Goal: Communication & Community: Connect with others

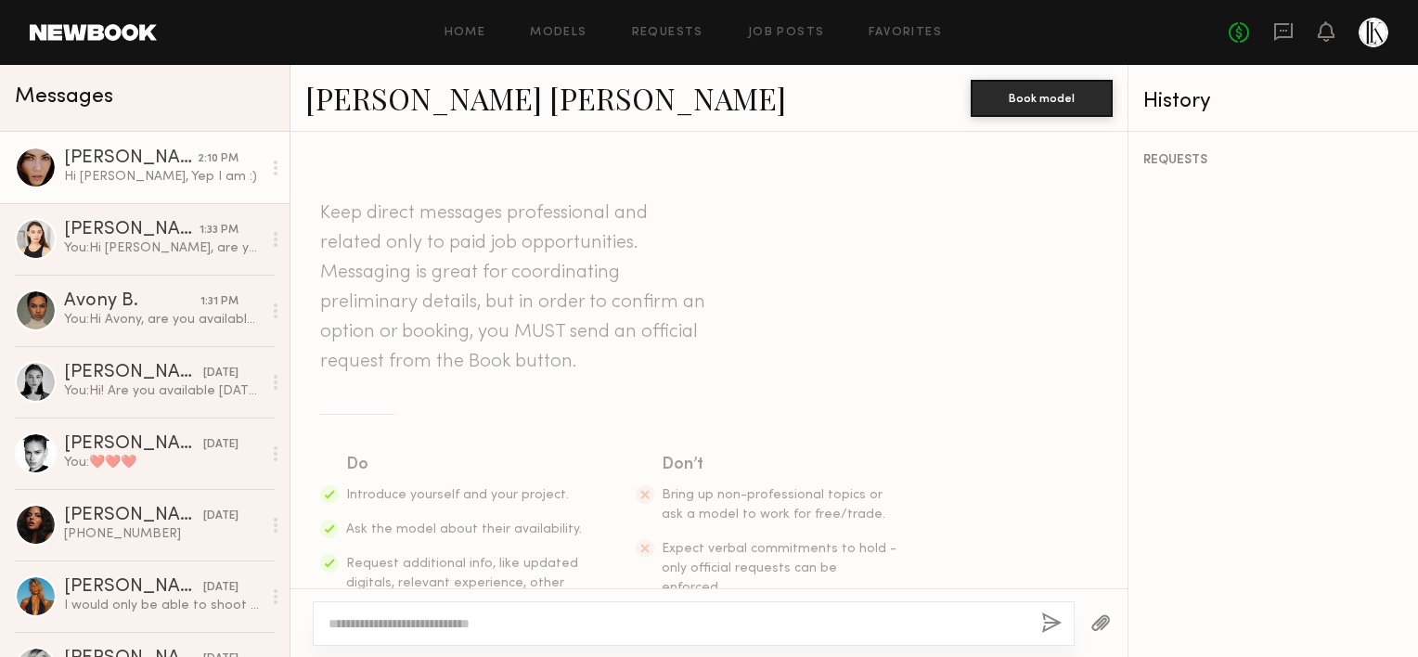
scroll to position [413, 0]
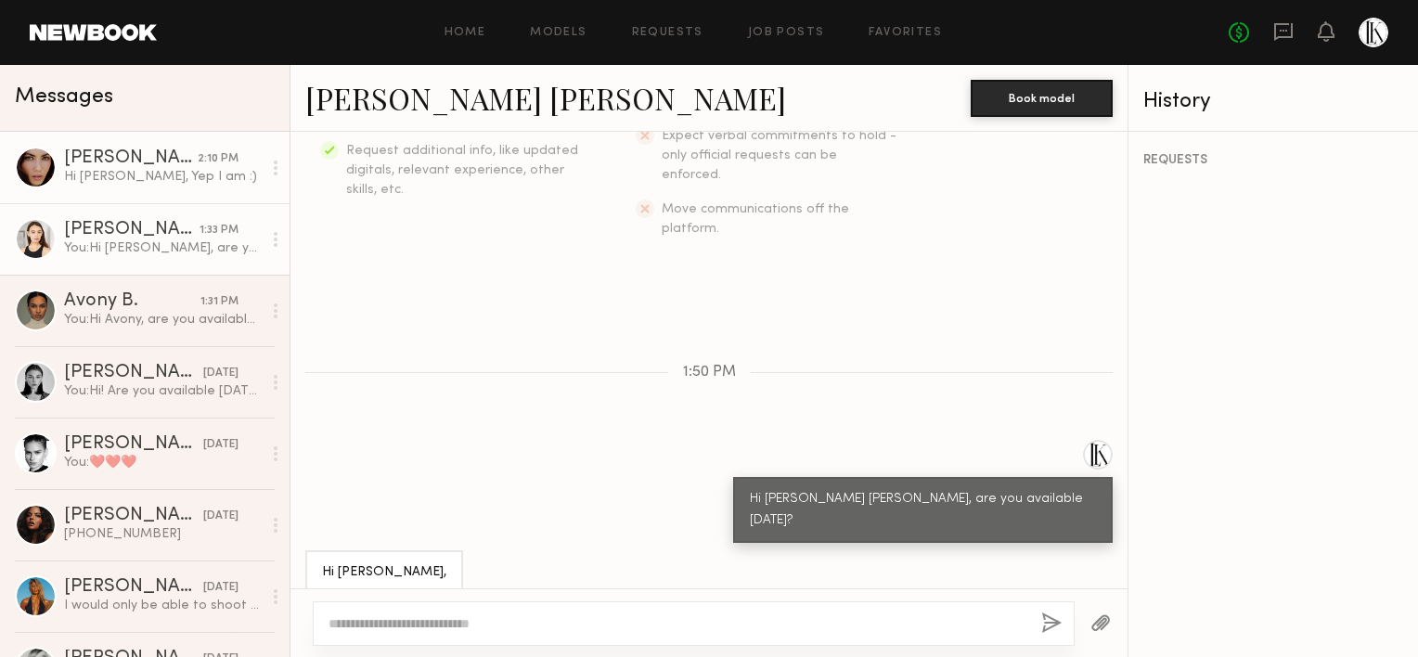
click at [107, 238] on div "[PERSON_NAME]" at bounding box center [131, 230] width 135 height 19
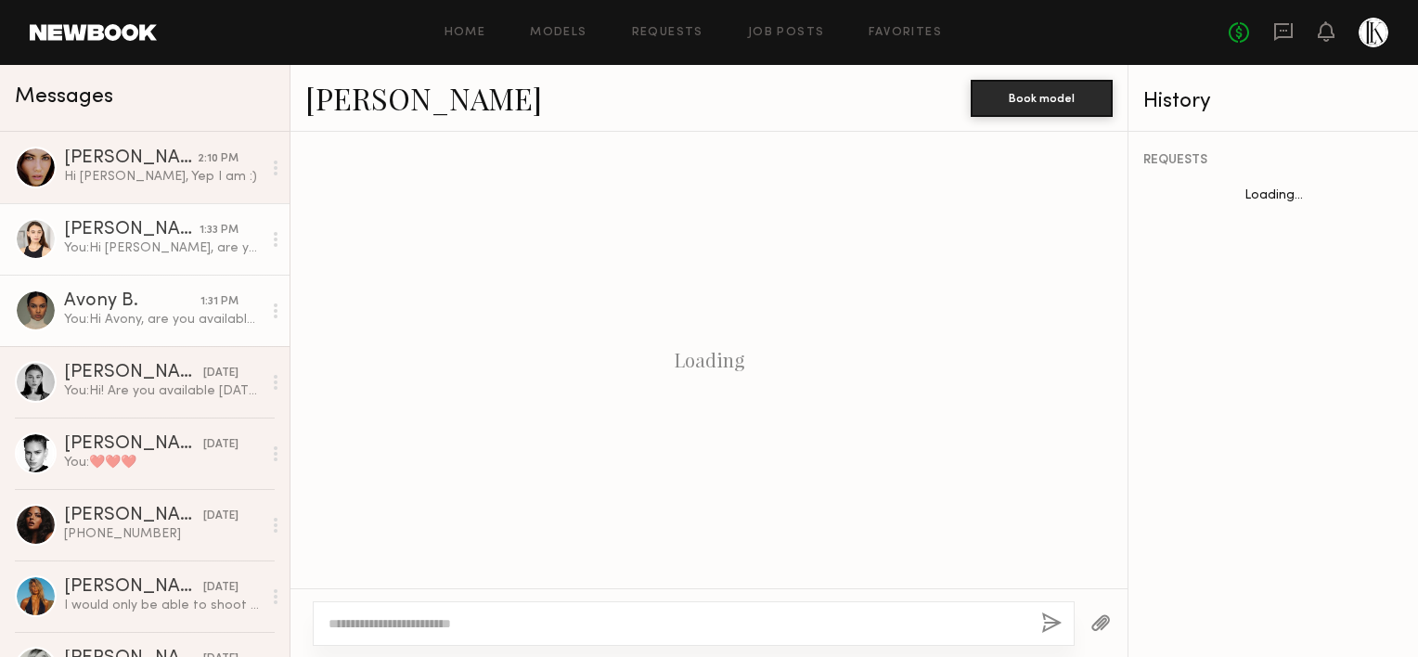
click at [165, 315] on div "You: Hi [PERSON_NAME], are you available for [DATE]. Call time would be 10 for …" at bounding box center [163, 320] width 198 height 18
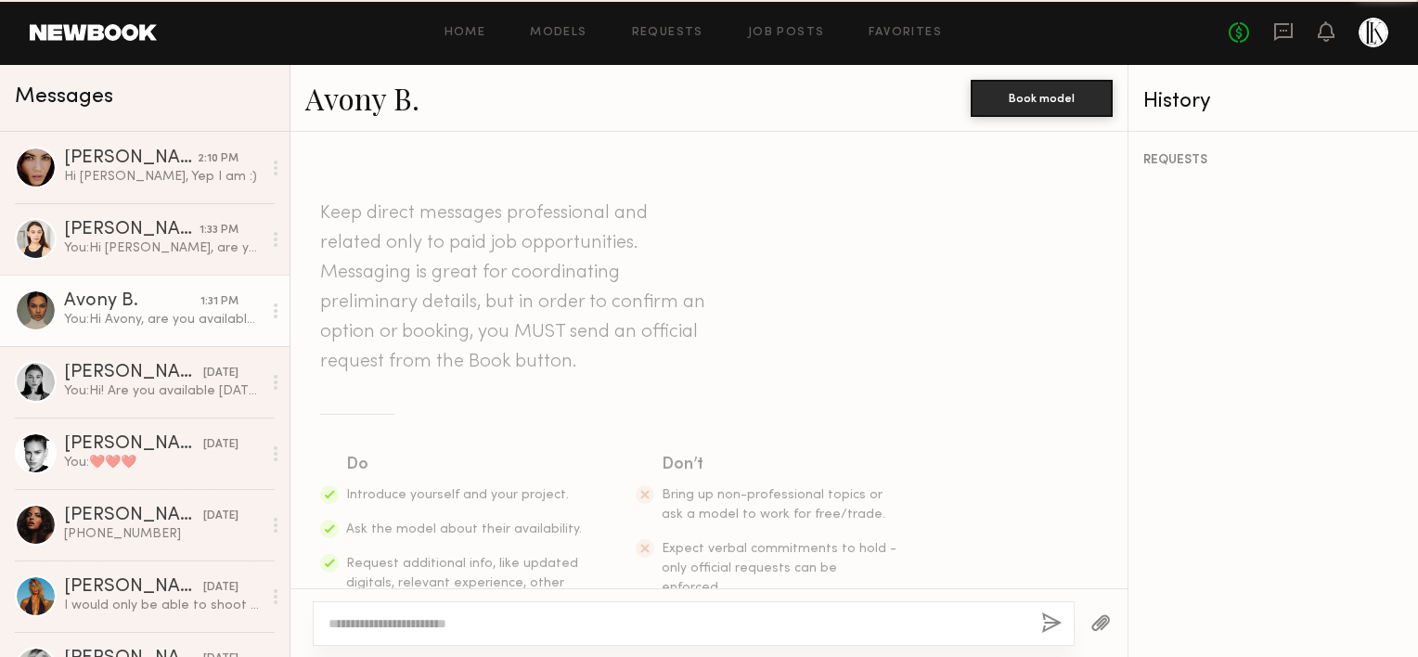
scroll to position [456, 0]
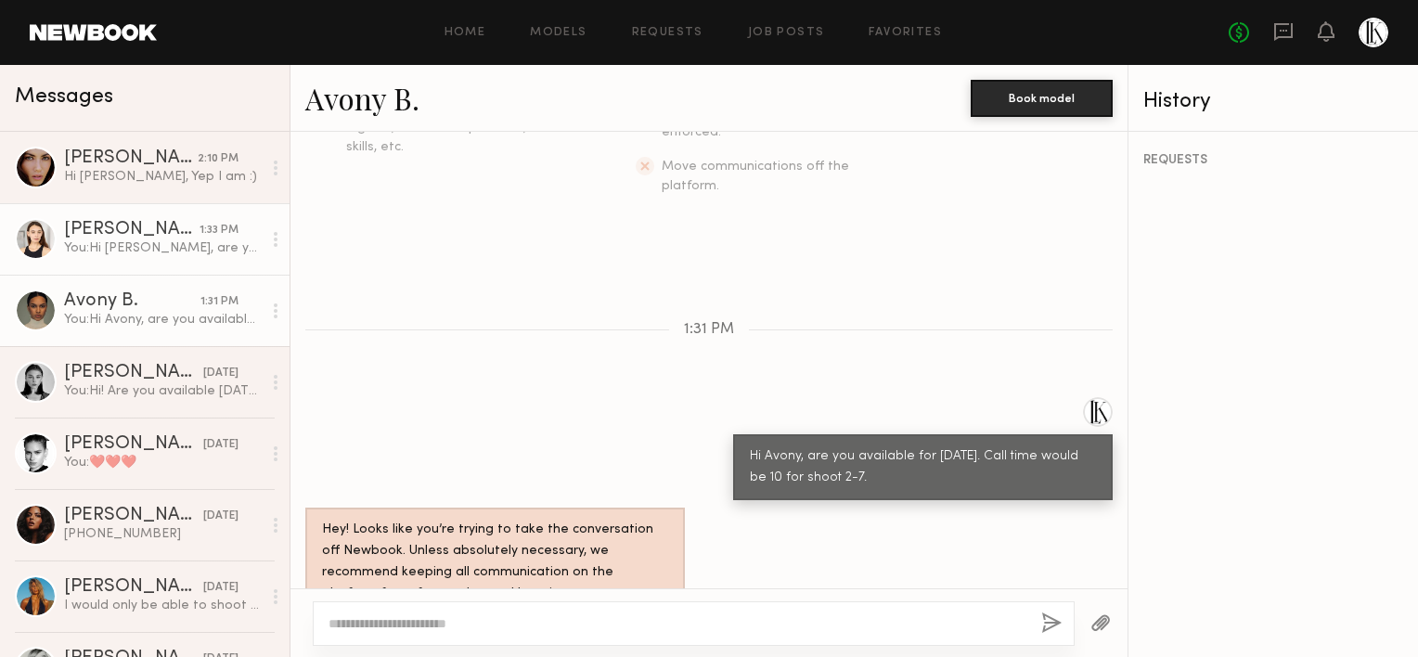
click at [171, 239] on div "[PERSON_NAME]" at bounding box center [131, 230] width 135 height 19
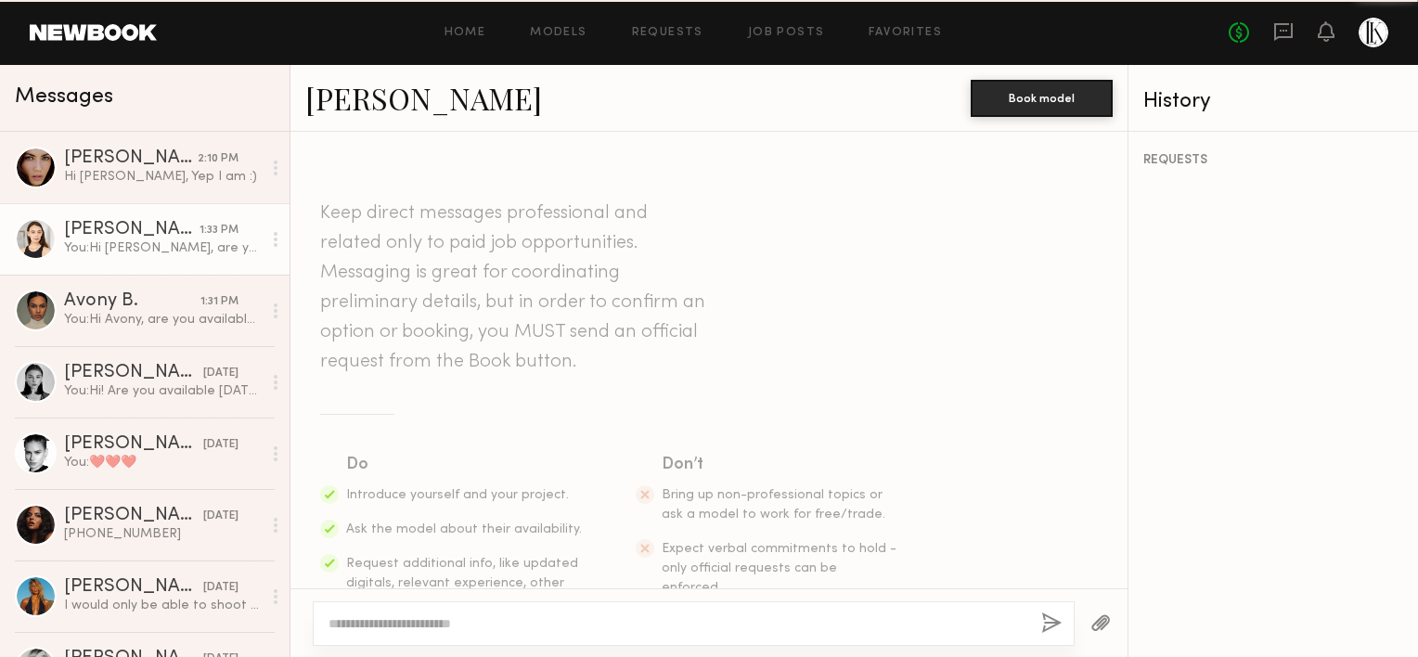
scroll to position [456, 0]
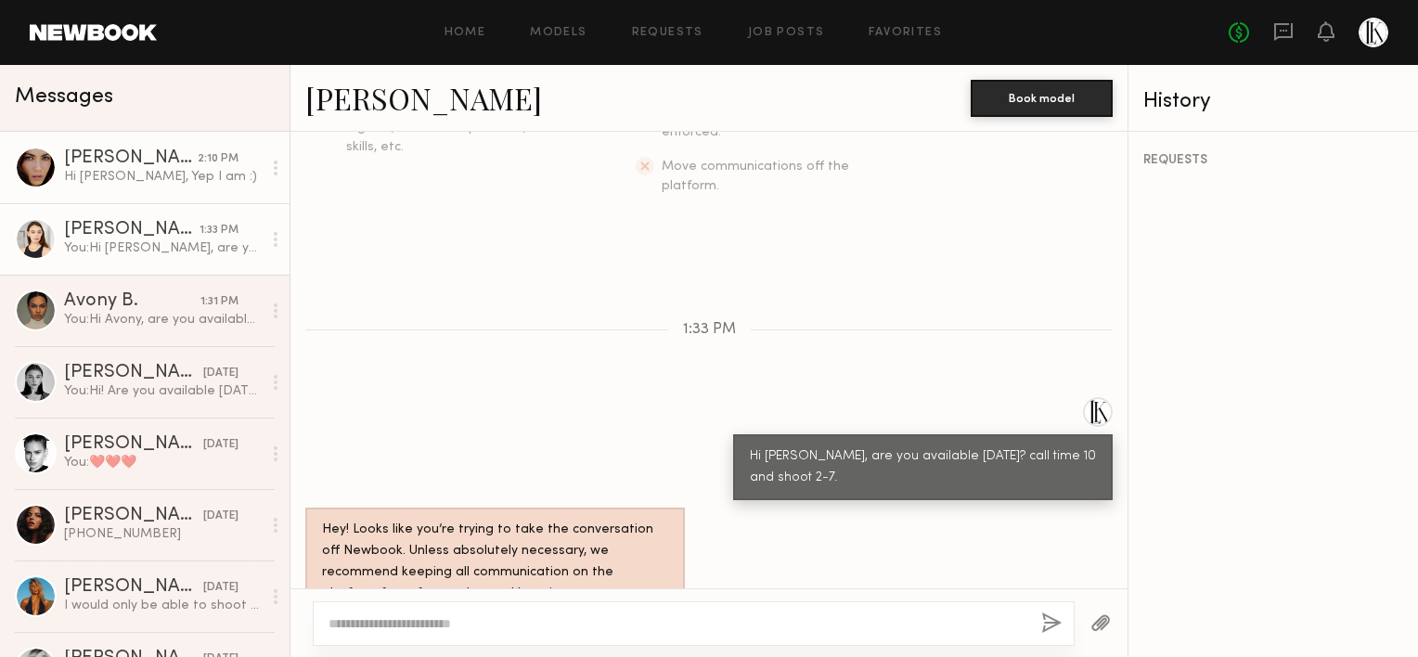
click at [149, 174] on div "Hi [PERSON_NAME], Yep I am :)" at bounding box center [163, 177] width 198 height 18
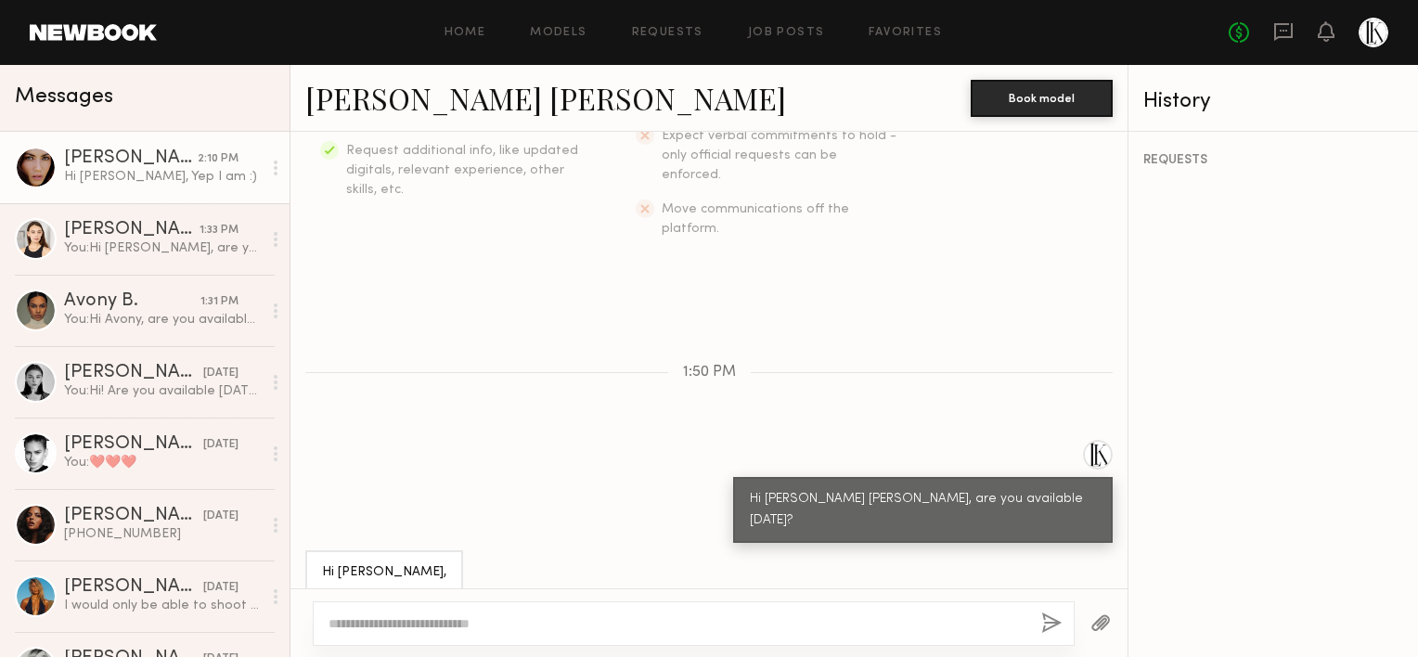
scroll to position [412, 0]
click at [666, 623] on textarea at bounding box center [677, 623] width 698 height 19
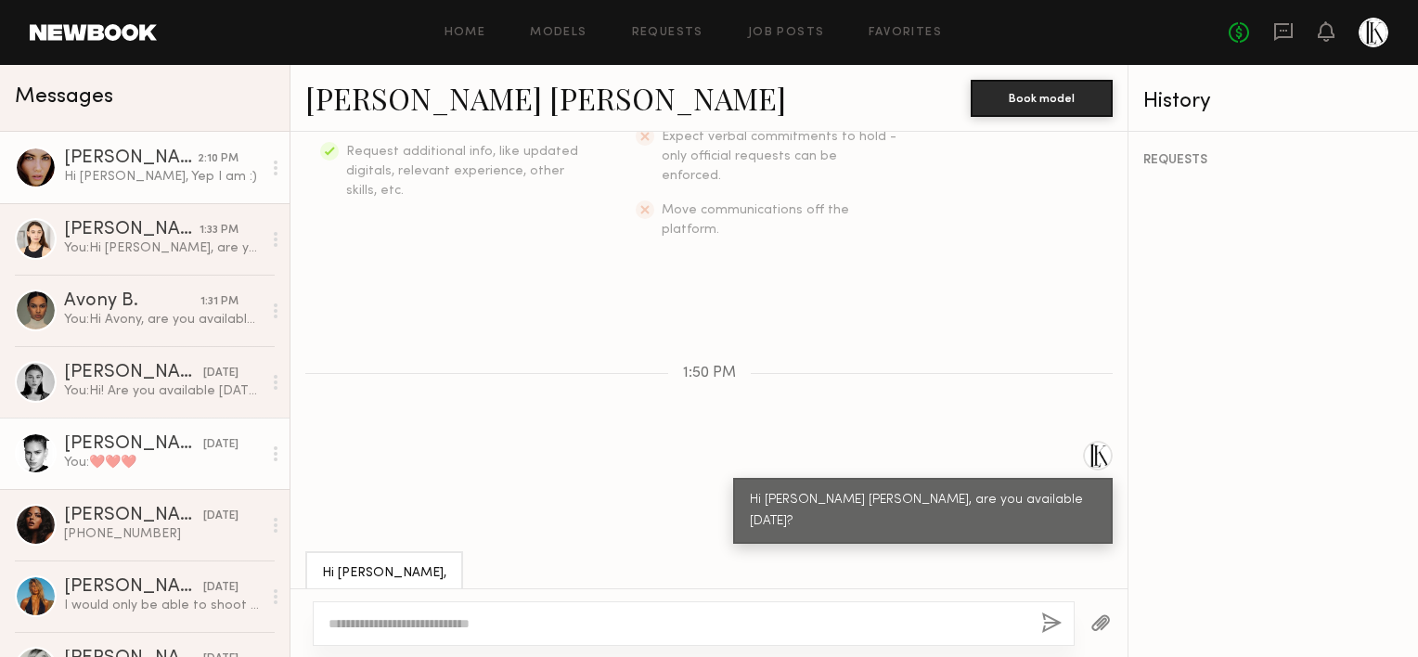
click at [143, 458] on div "You: ❤️❤️❤️" at bounding box center [163, 463] width 198 height 18
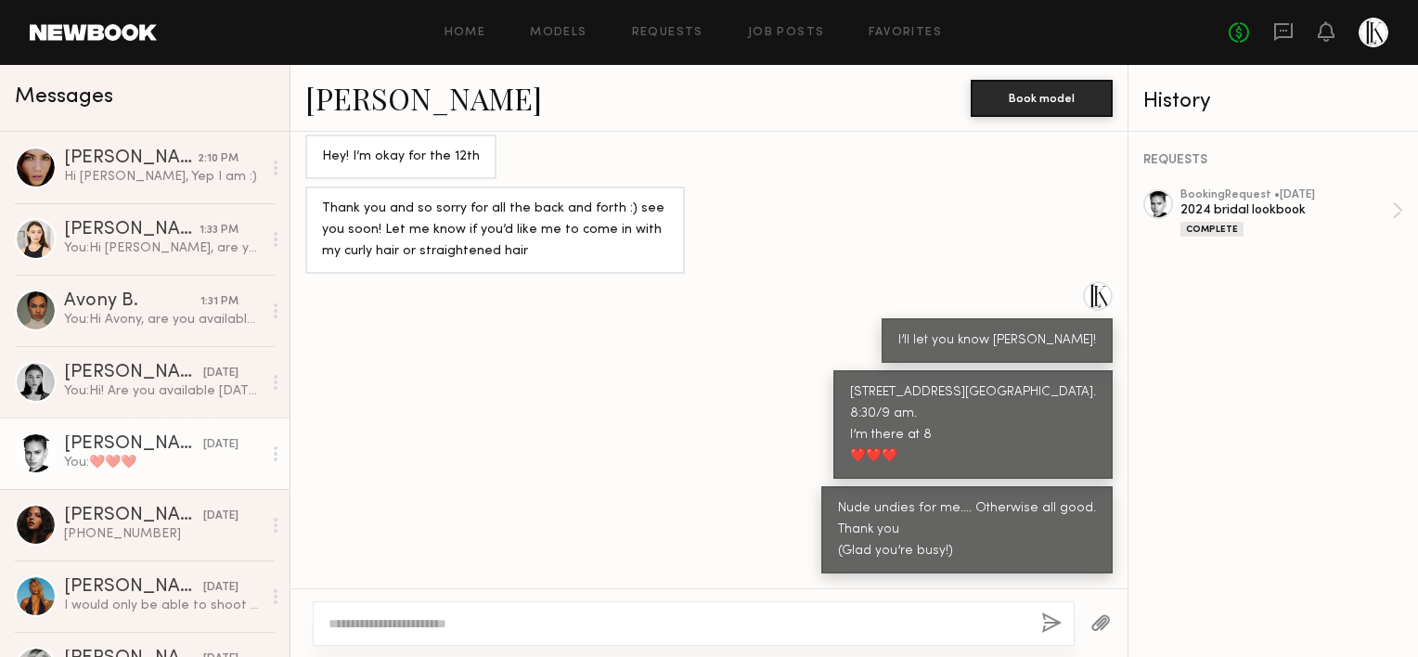
scroll to position [1018, 0]
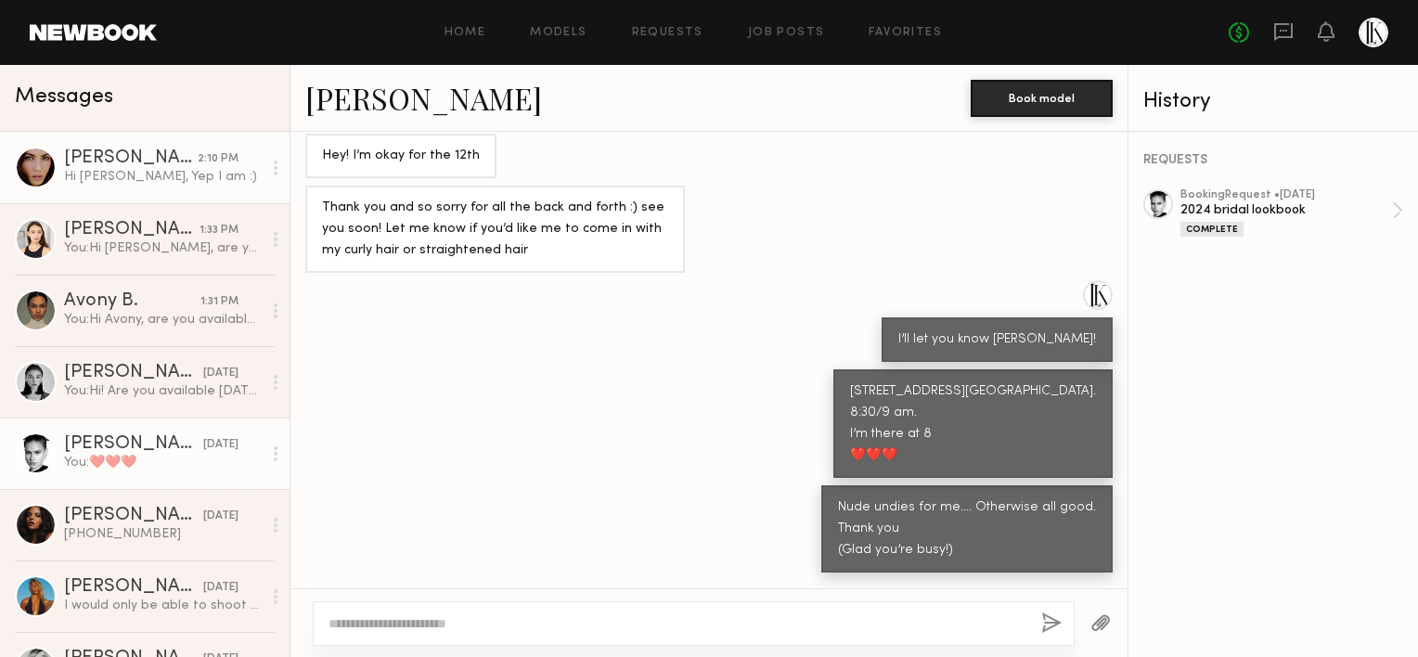
click at [111, 163] on div "[PERSON_NAME] [PERSON_NAME]" at bounding box center [131, 158] width 134 height 19
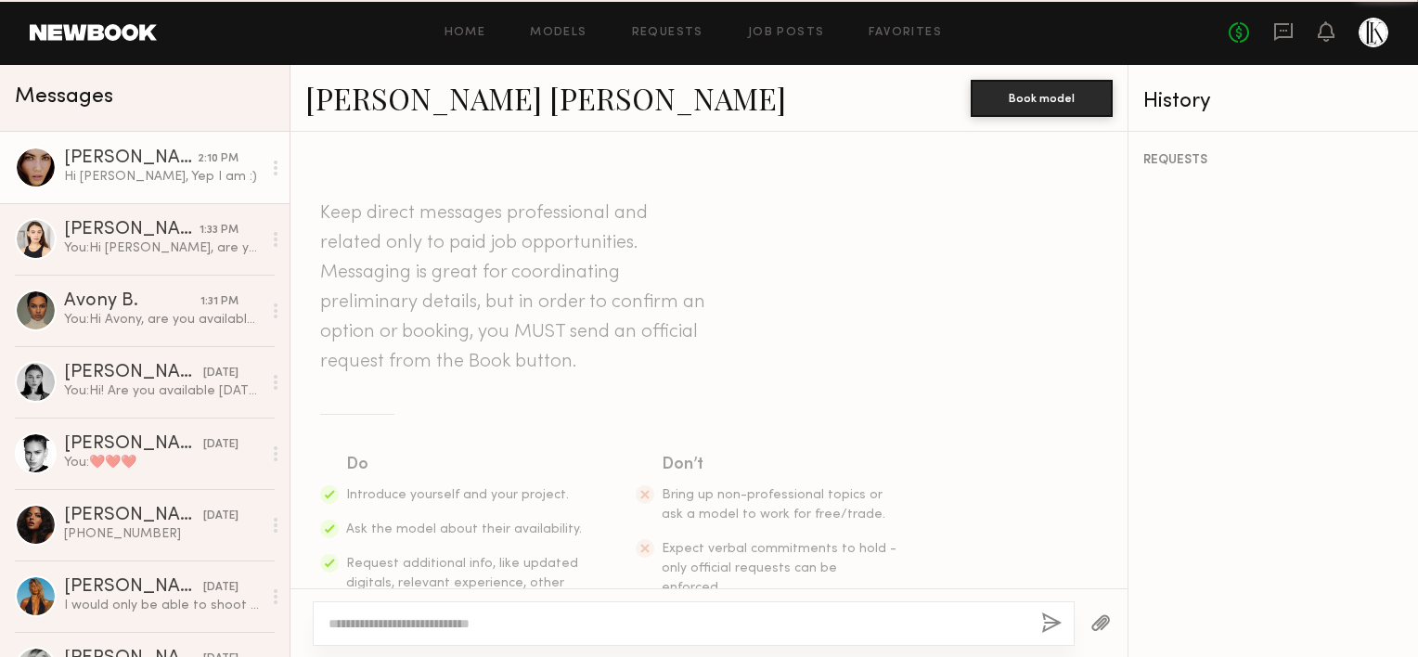
scroll to position [413, 0]
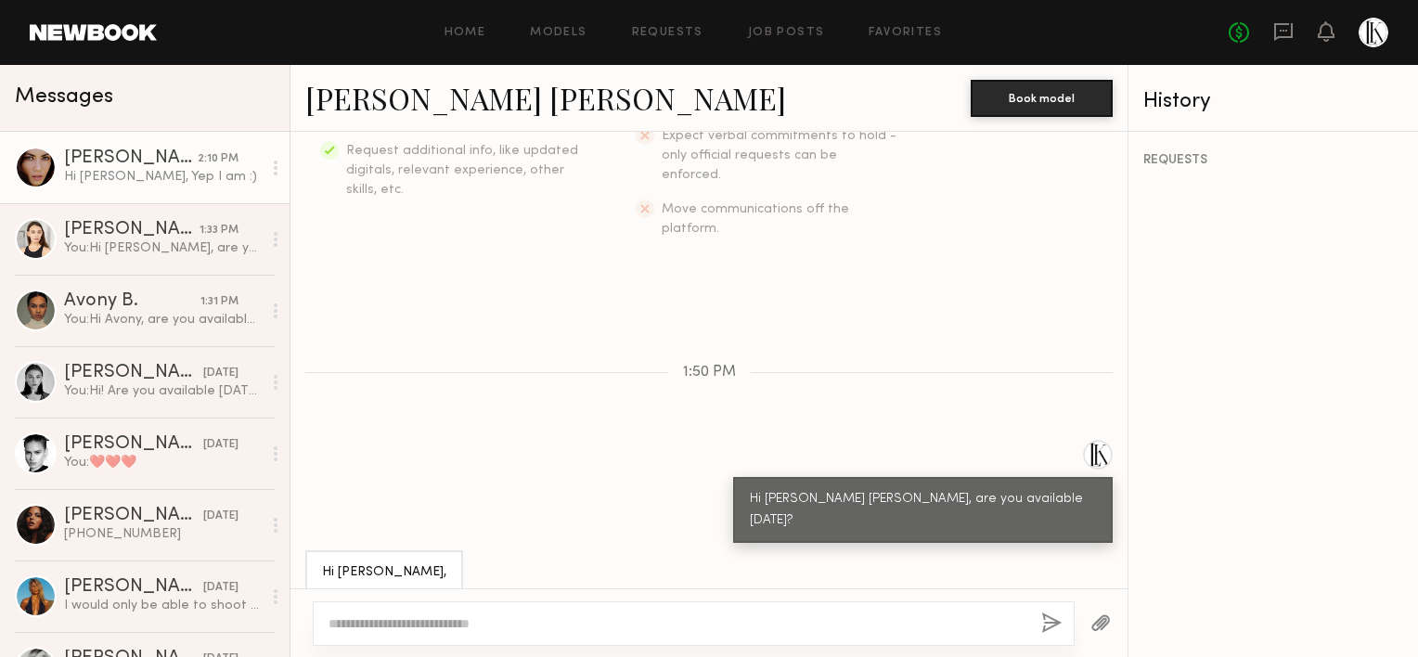
click at [103, 170] on div "Hi [PERSON_NAME], Yep I am :)" at bounding box center [163, 177] width 198 height 18
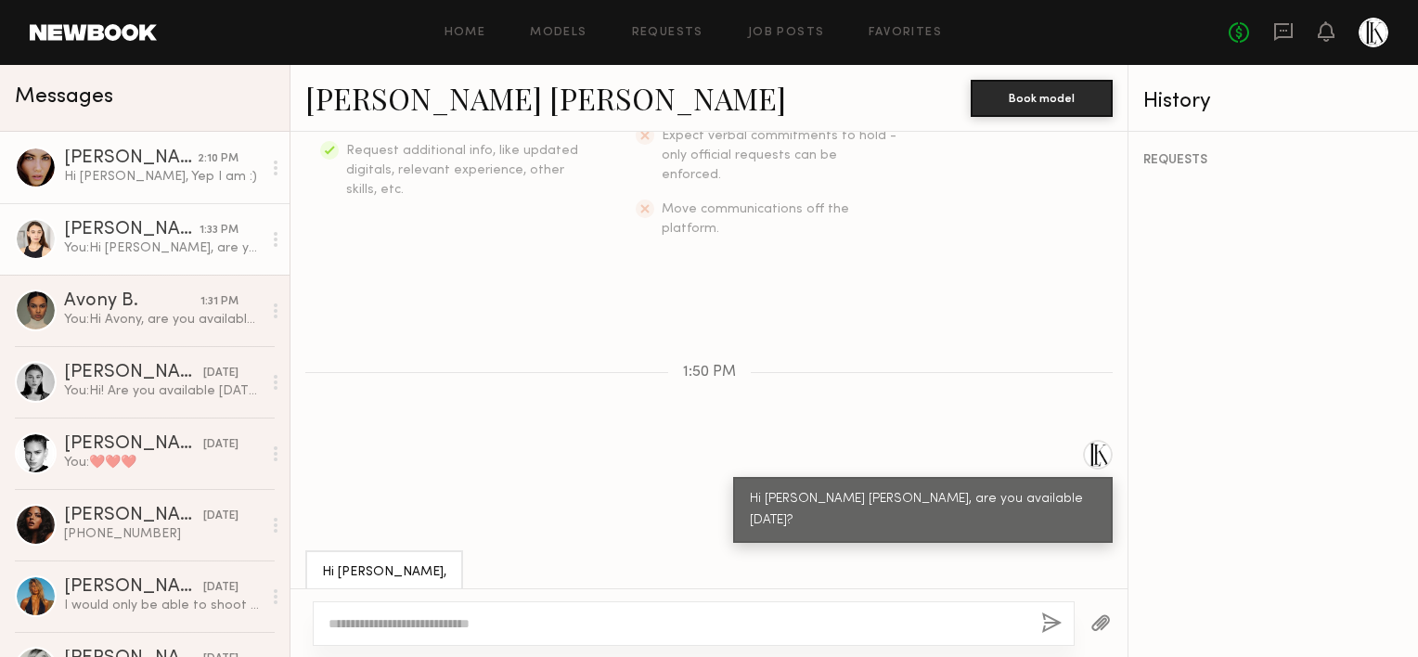
click at [152, 245] on div "You: Hi [PERSON_NAME], are you available [DATE]? call time 10 and shoot 2-7." at bounding box center [163, 248] width 198 height 18
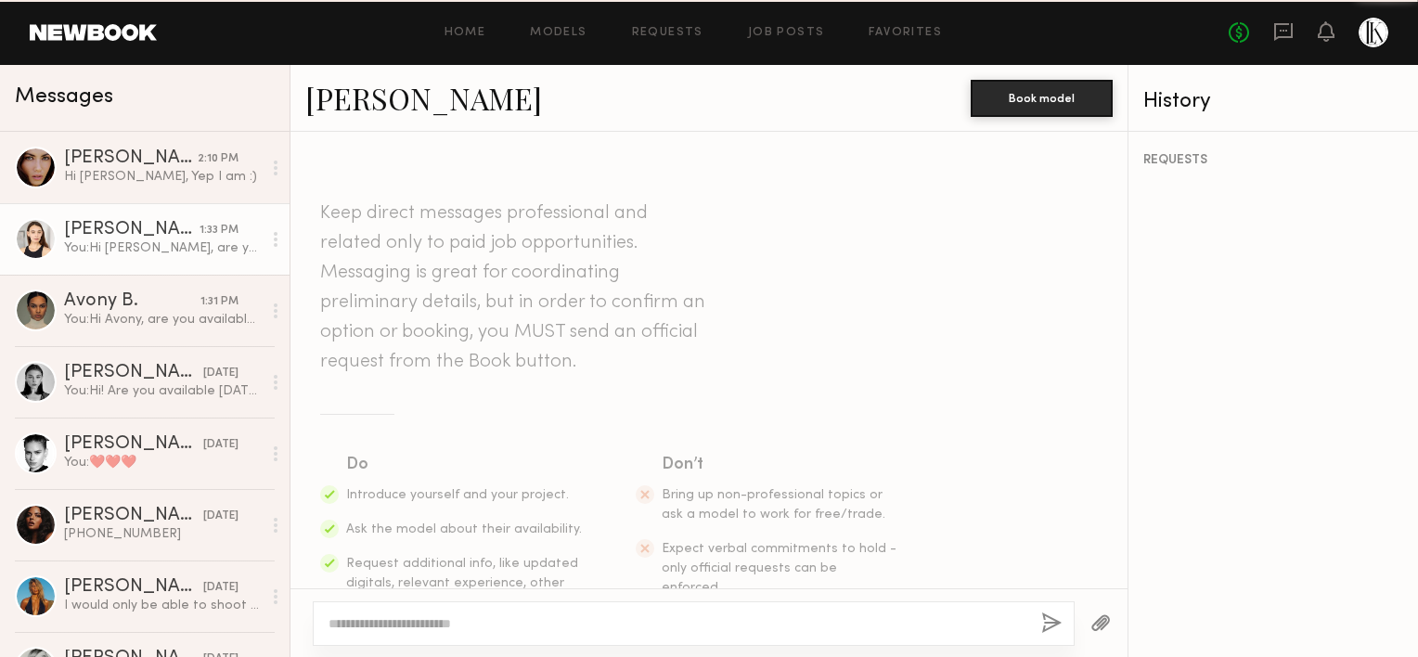
scroll to position [456, 0]
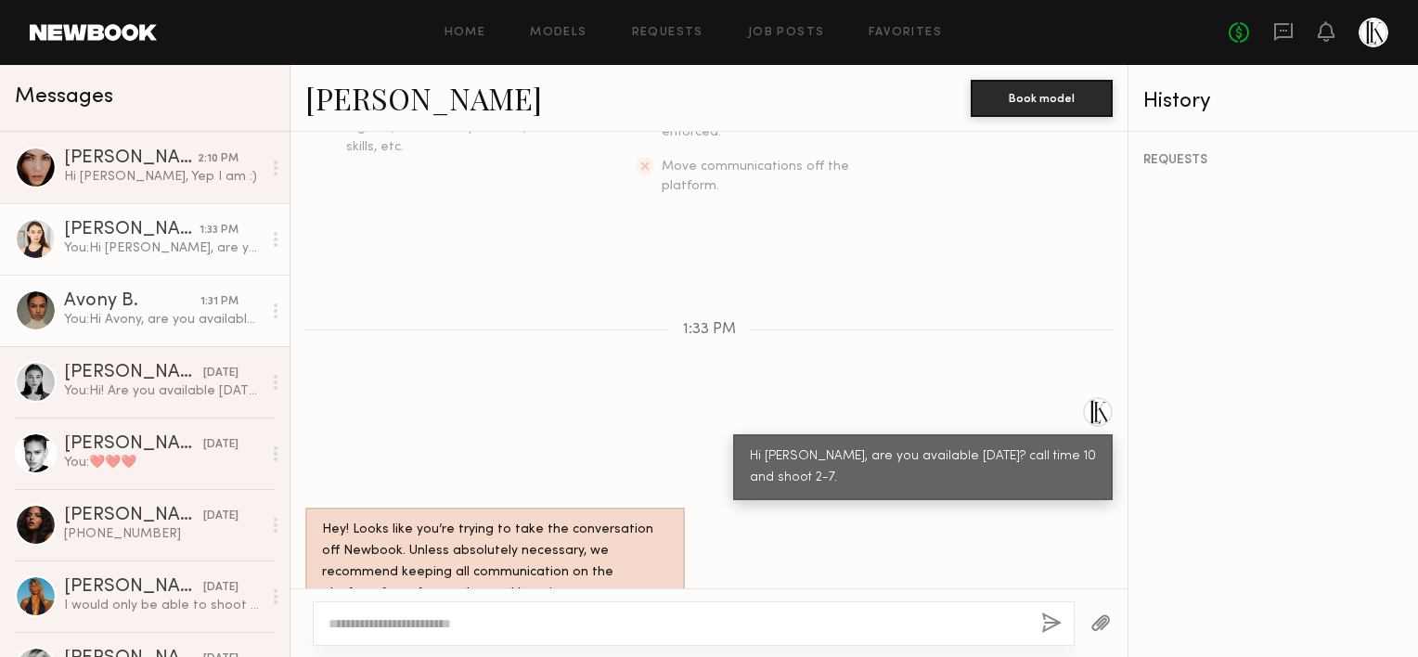
click at [144, 302] on div "Avony B." at bounding box center [132, 301] width 136 height 19
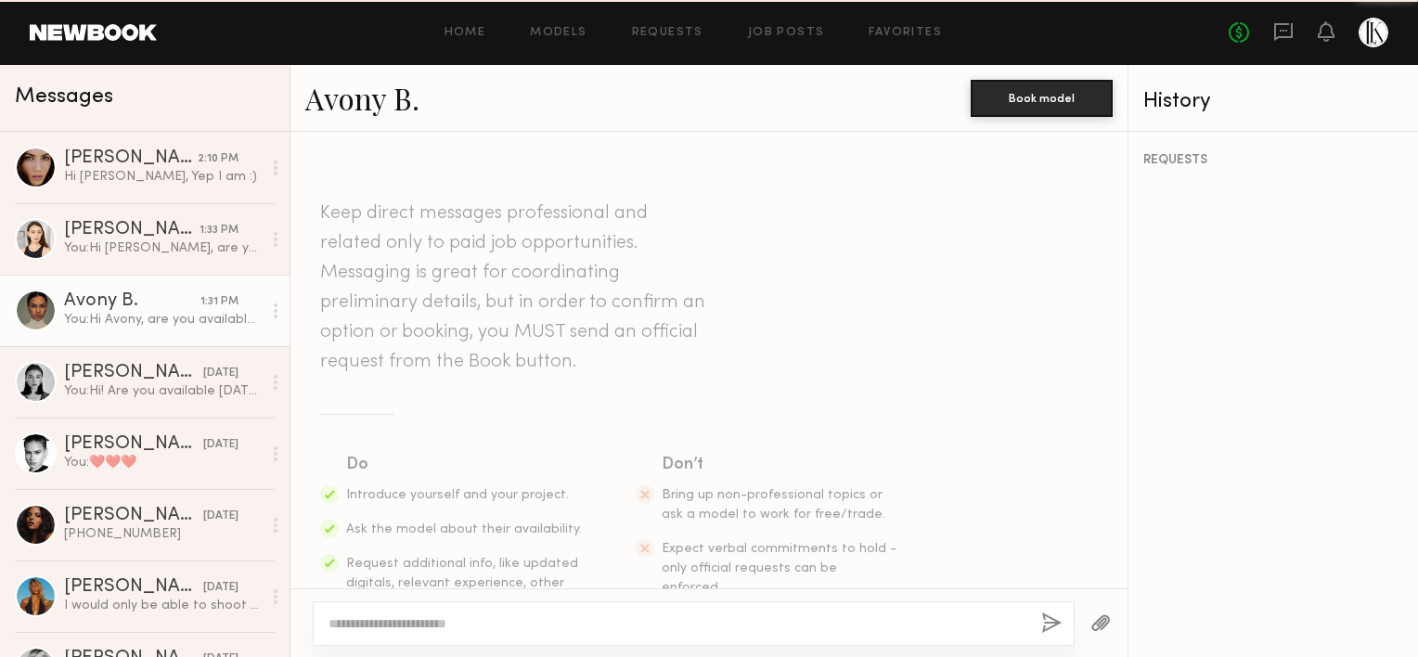
scroll to position [456, 0]
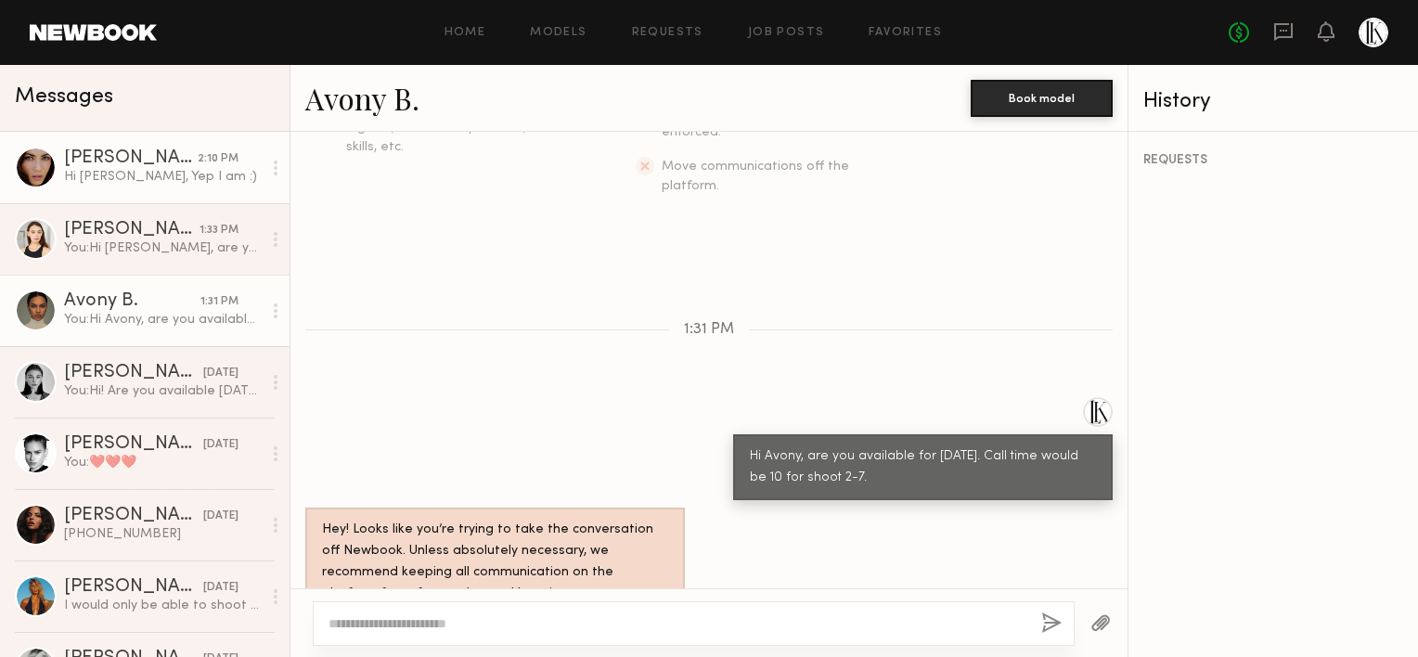
click at [147, 167] on div "[PERSON_NAME] [PERSON_NAME]" at bounding box center [131, 158] width 134 height 19
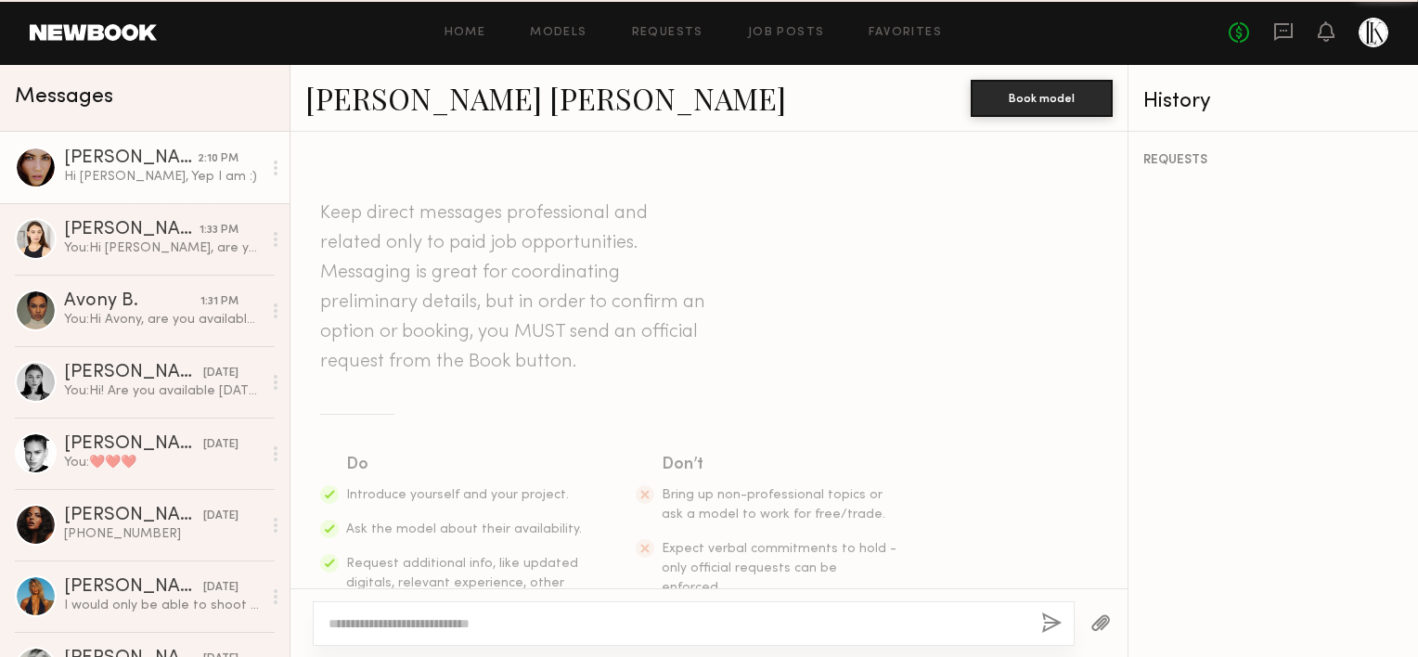
scroll to position [413, 0]
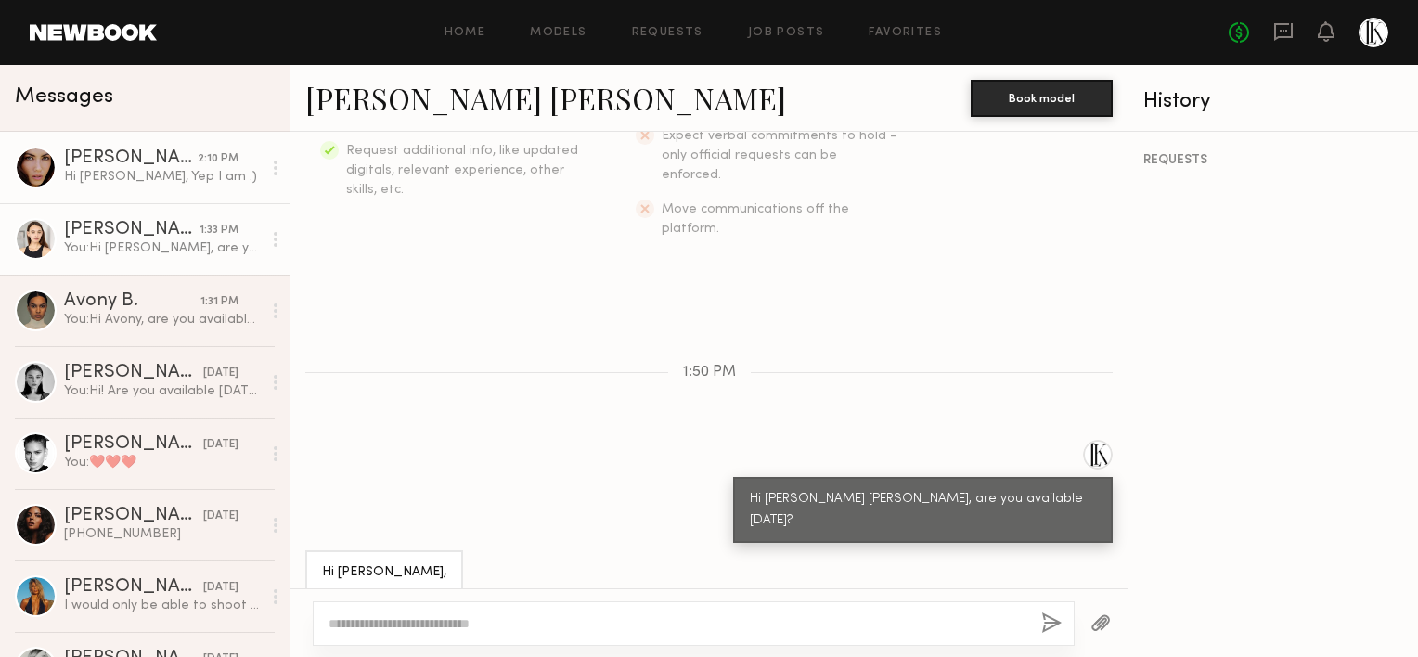
click at [163, 222] on div "[PERSON_NAME]" at bounding box center [131, 230] width 135 height 19
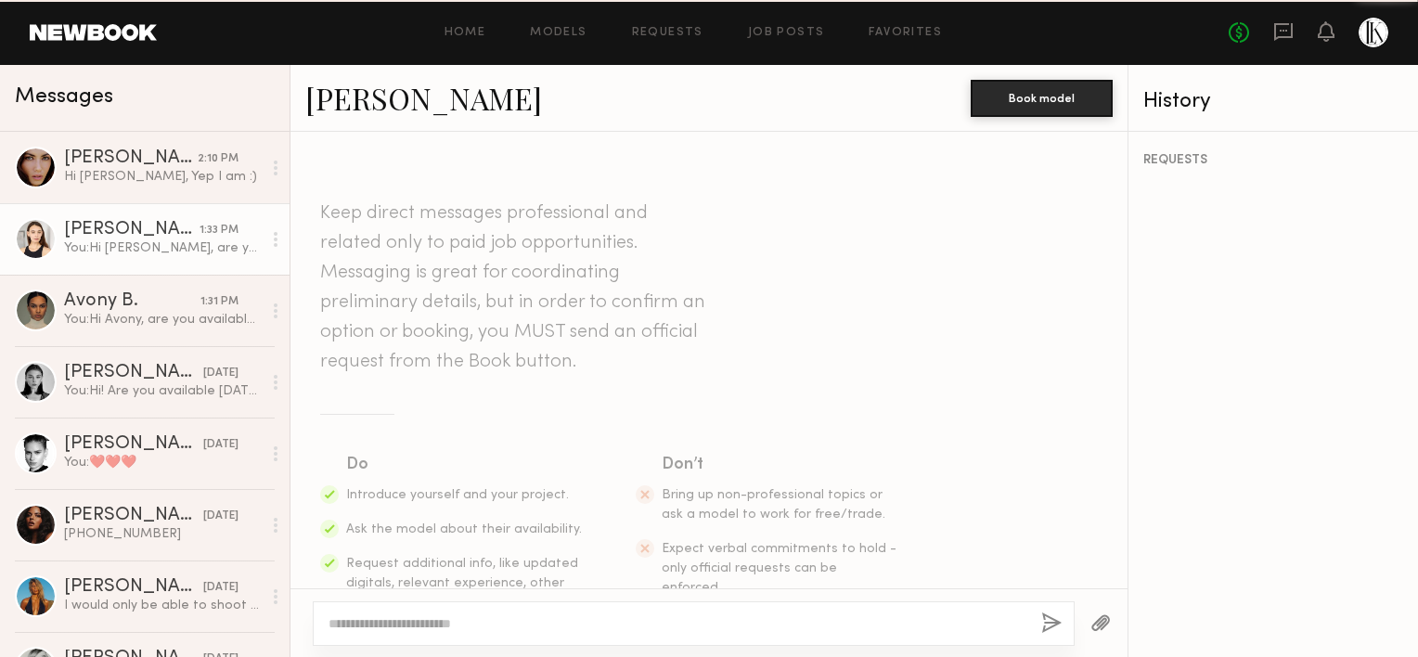
scroll to position [456, 0]
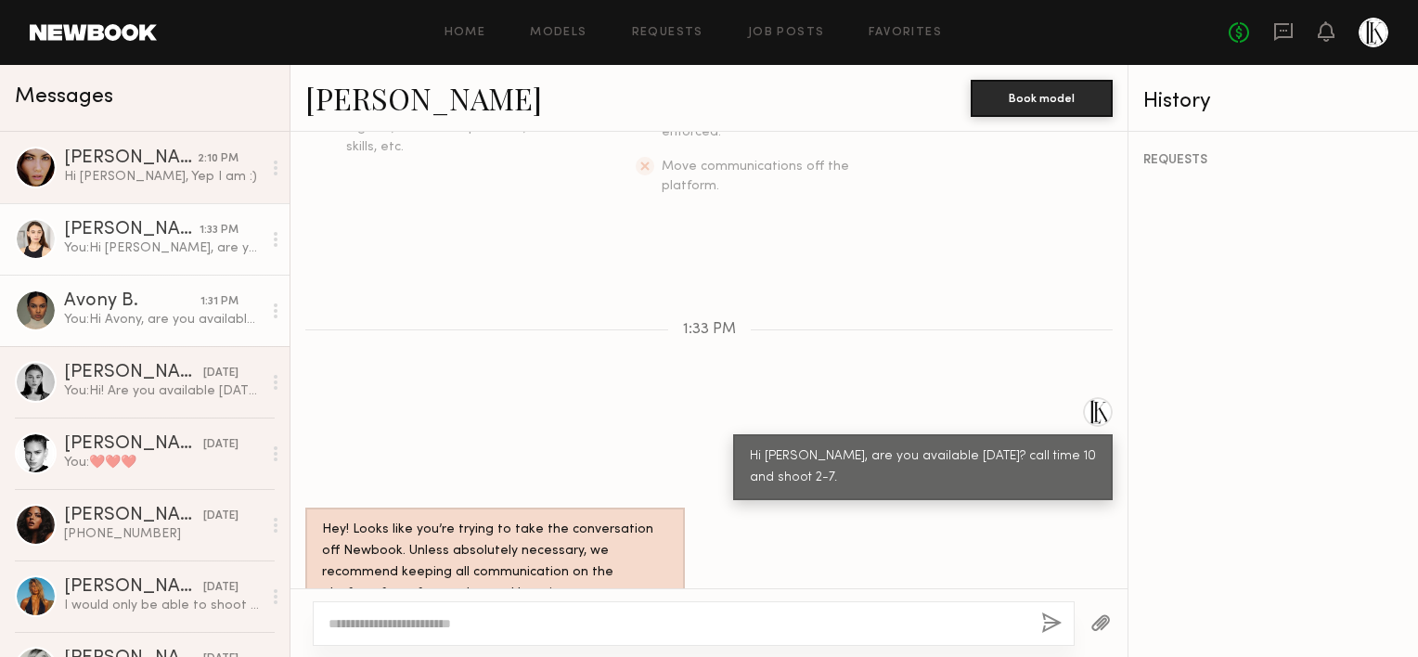
click at [94, 315] on div "You: Hi [PERSON_NAME], are you available for [DATE]. Call time would be 10 for …" at bounding box center [163, 320] width 198 height 18
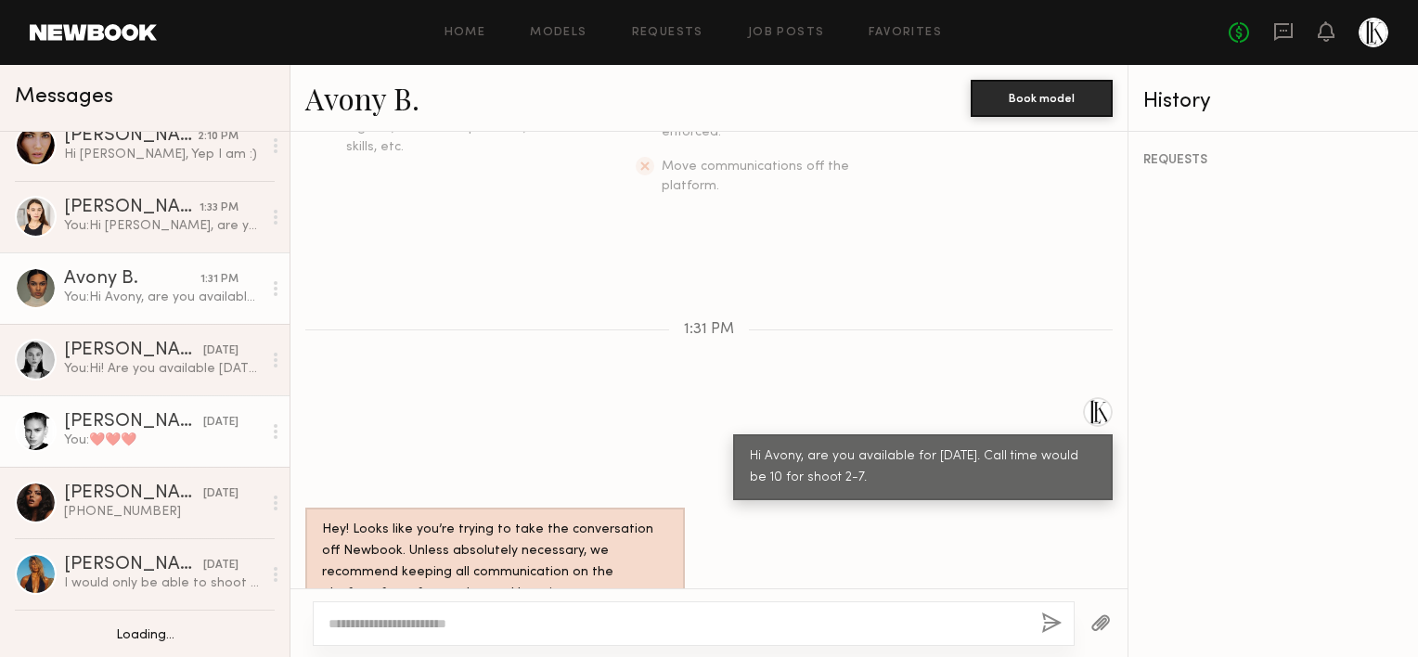
scroll to position [26, 0]
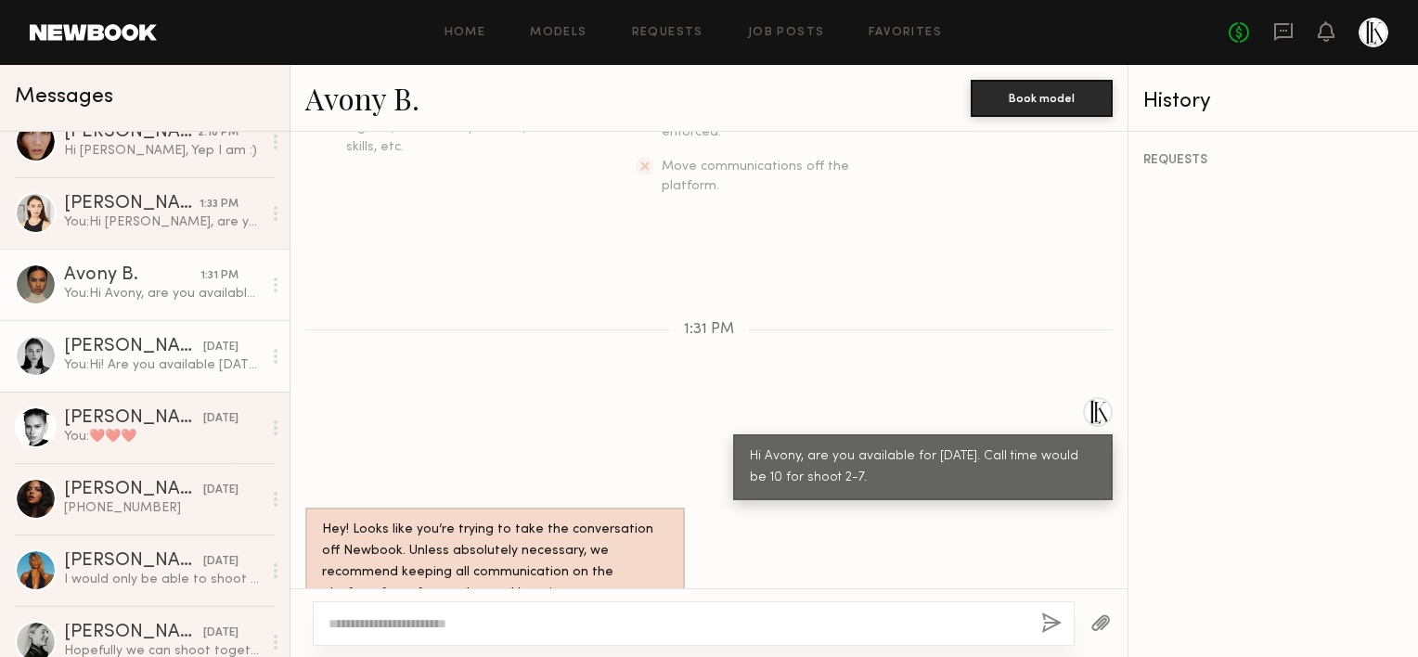
click at [147, 342] on div "[PERSON_NAME]" at bounding box center [133, 347] width 139 height 19
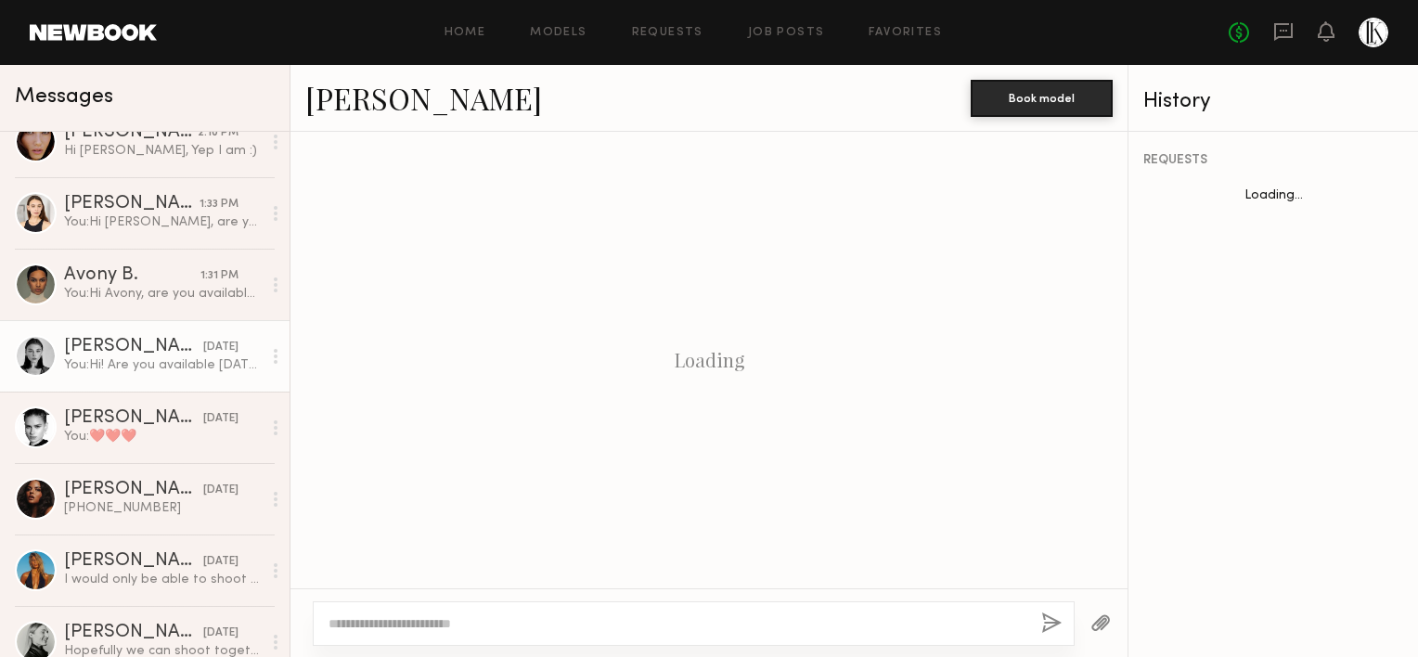
scroll to position [489, 0]
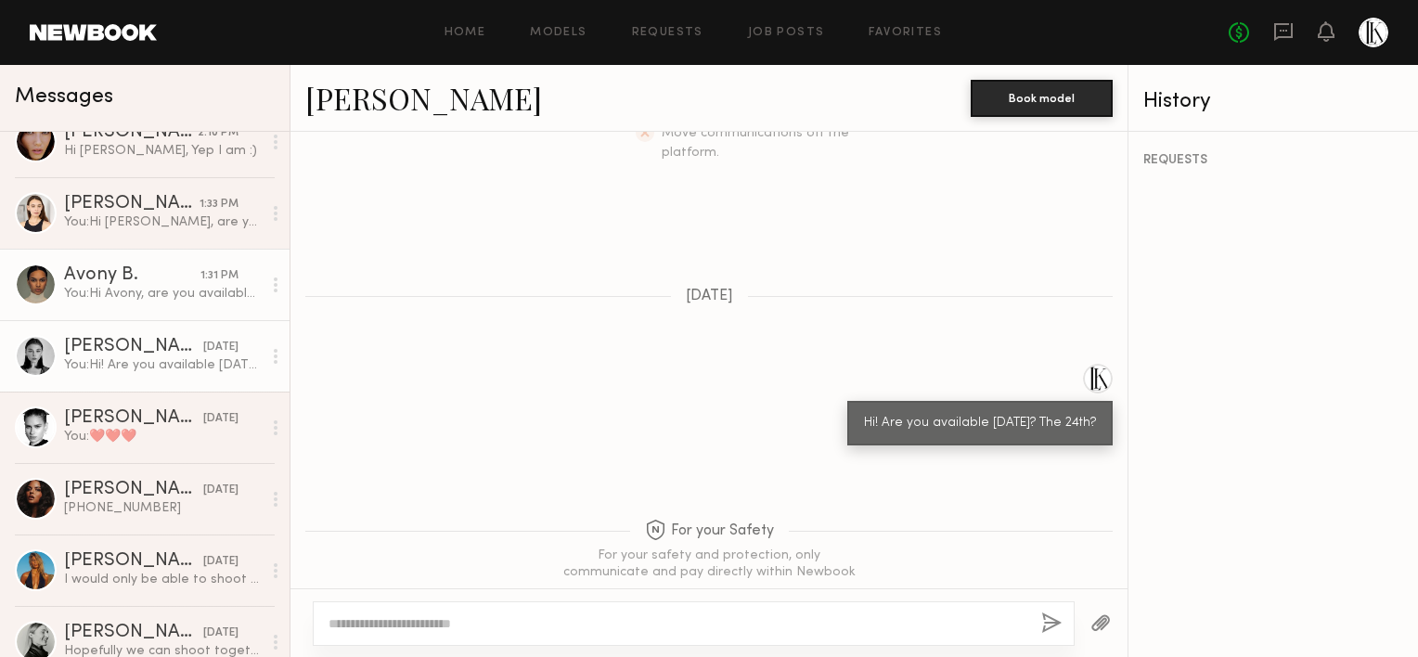
click at [168, 267] on div "Avony B." at bounding box center [132, 275] width 136 height 19
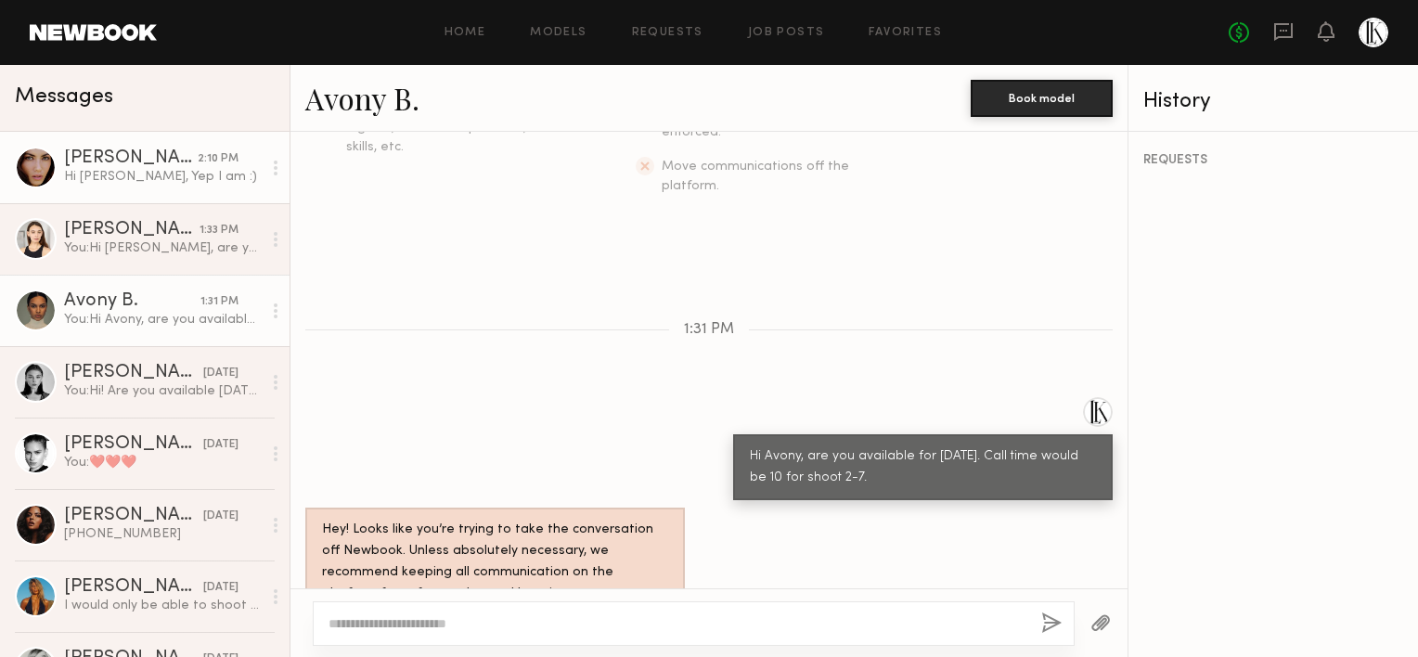
click at [149, 179] on div "Hi [PERSON_NAME], Yep I am :)" at bounding box center [163, 177] width 198 height 18
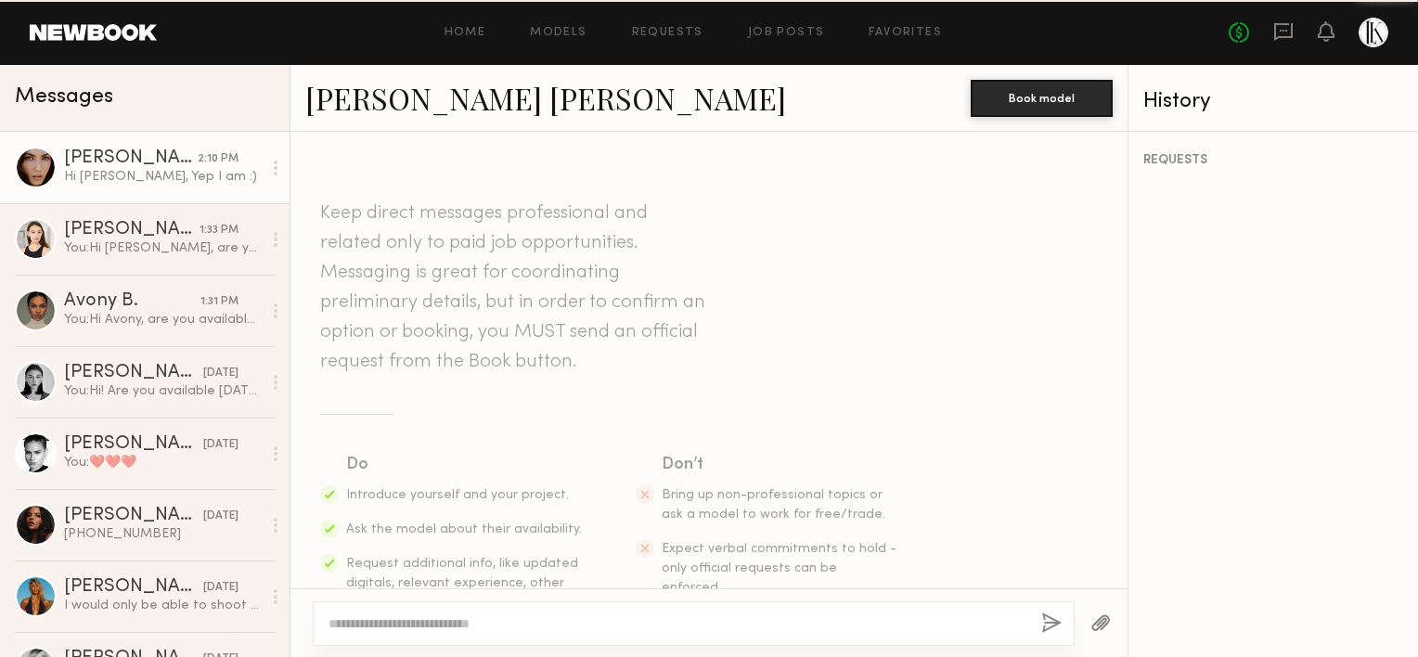
scroll to position [413, 0]
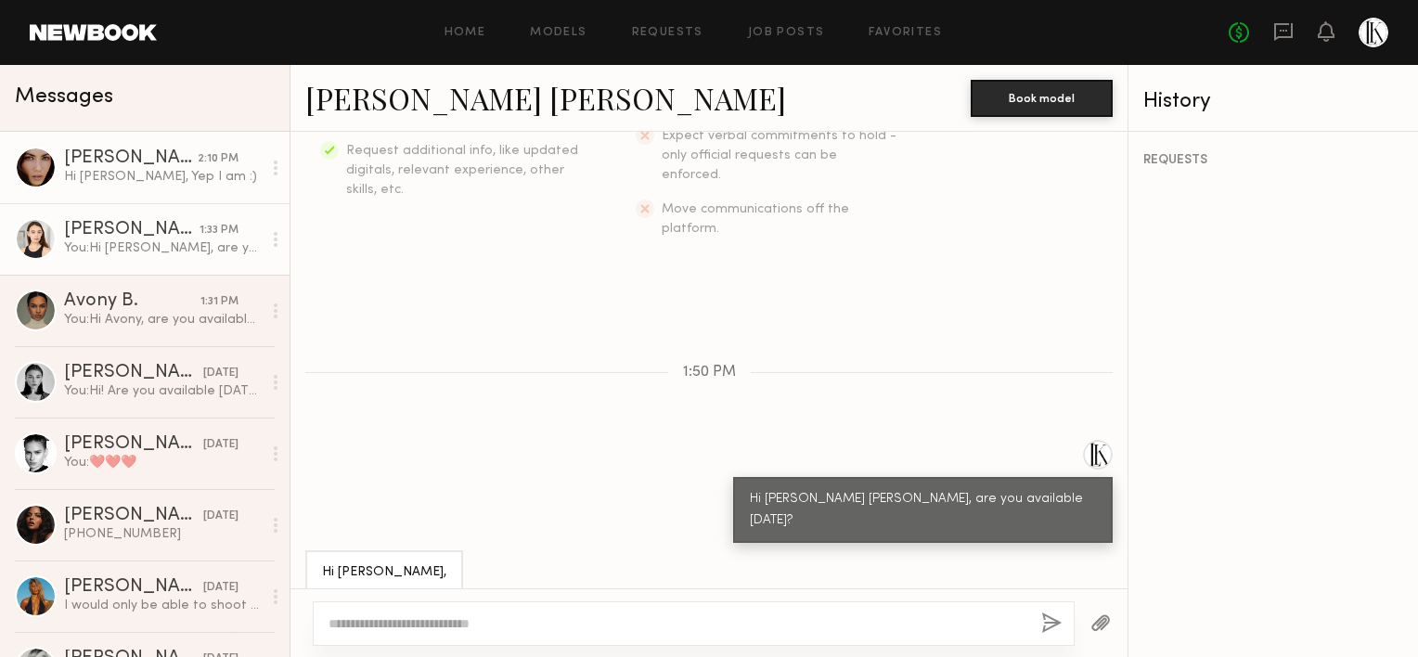
click at [151, 241] on div "You: Hi [PERSON_NAME], are you available [DATE]? call time 10 and shoot 2-7." at bounding box center [163, 248] width 198 height 18
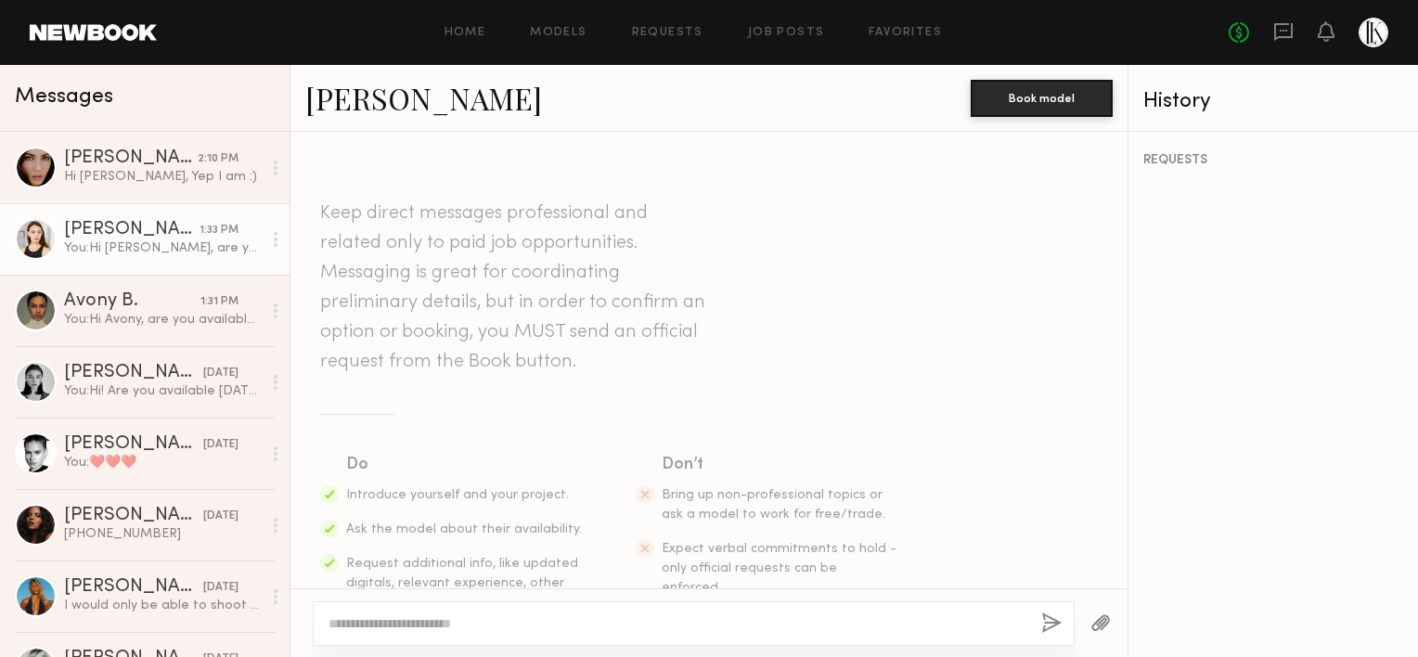
scroll to position [456, 0]
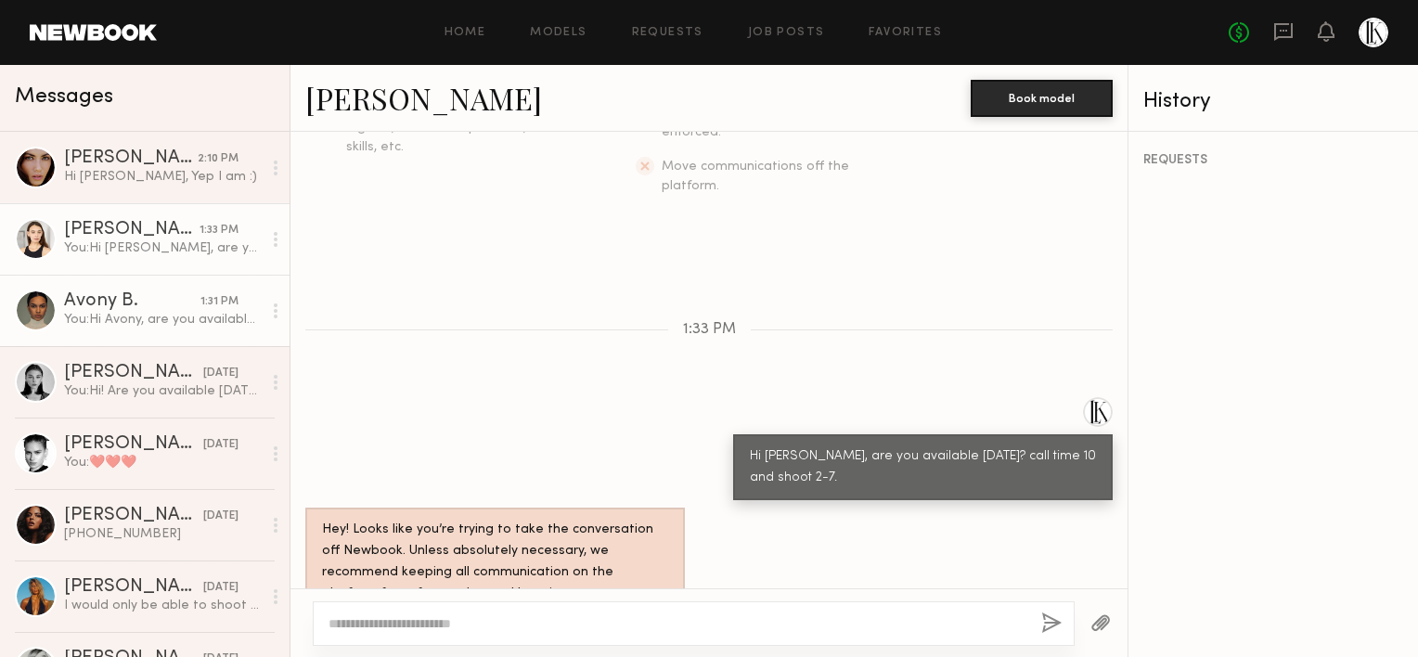
click at [134, 311] on div "Avony B." at bounding box center [132, 301] width 136 height 19
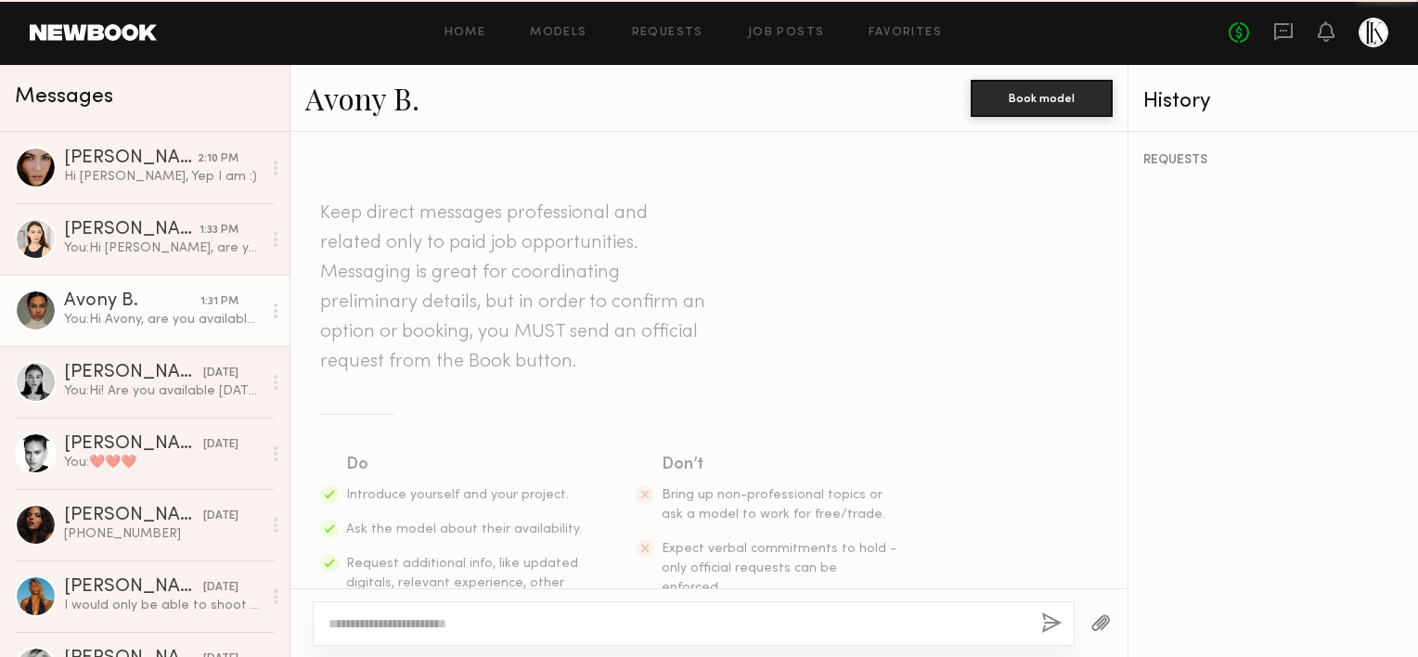
scroll to position [456, 0]
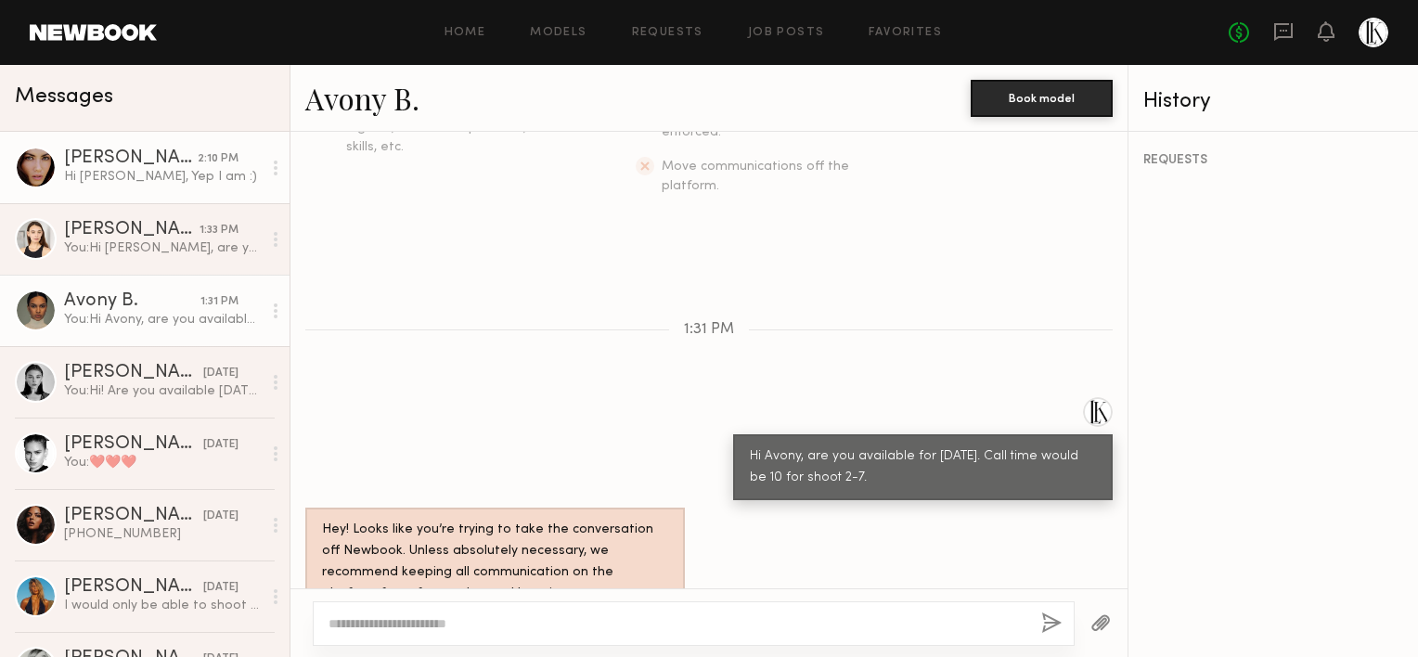
click at [136, 174] on div "Hi [PERSON_NAME], Yep I am :)" at bounding box center [163, 177] width 198 height 18
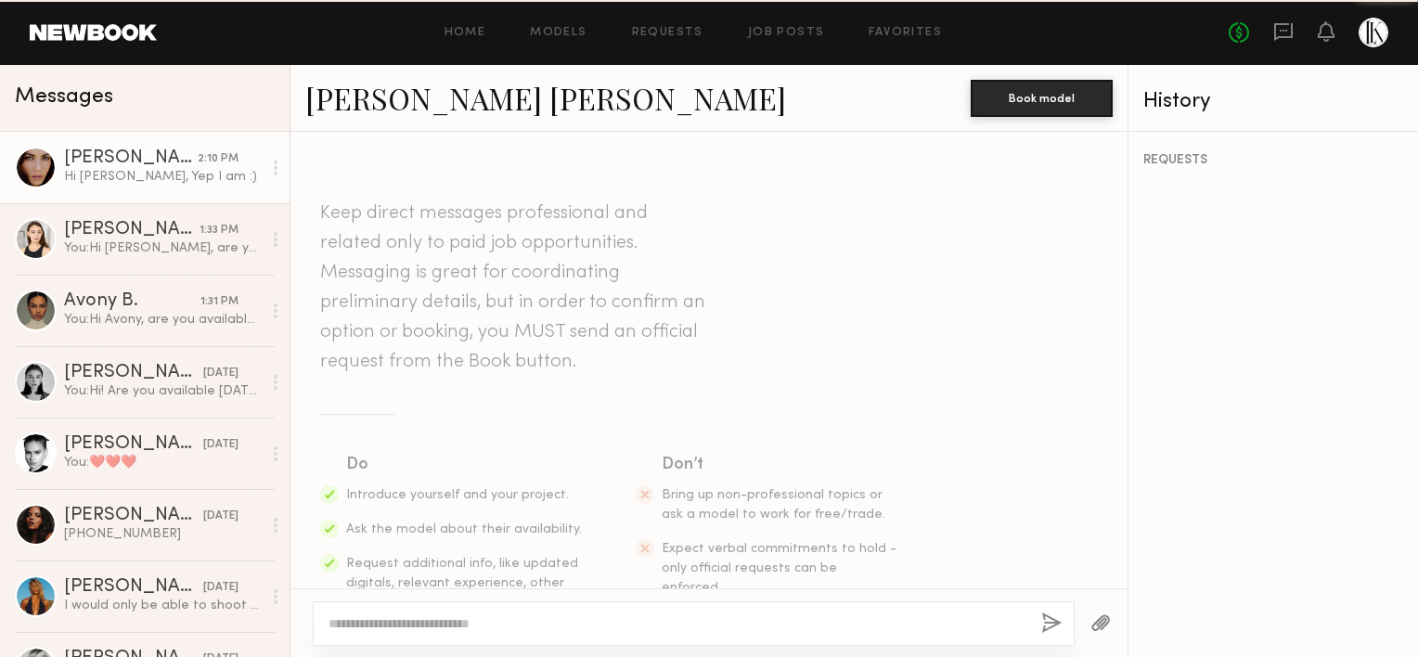
scroll to position [413, 0]
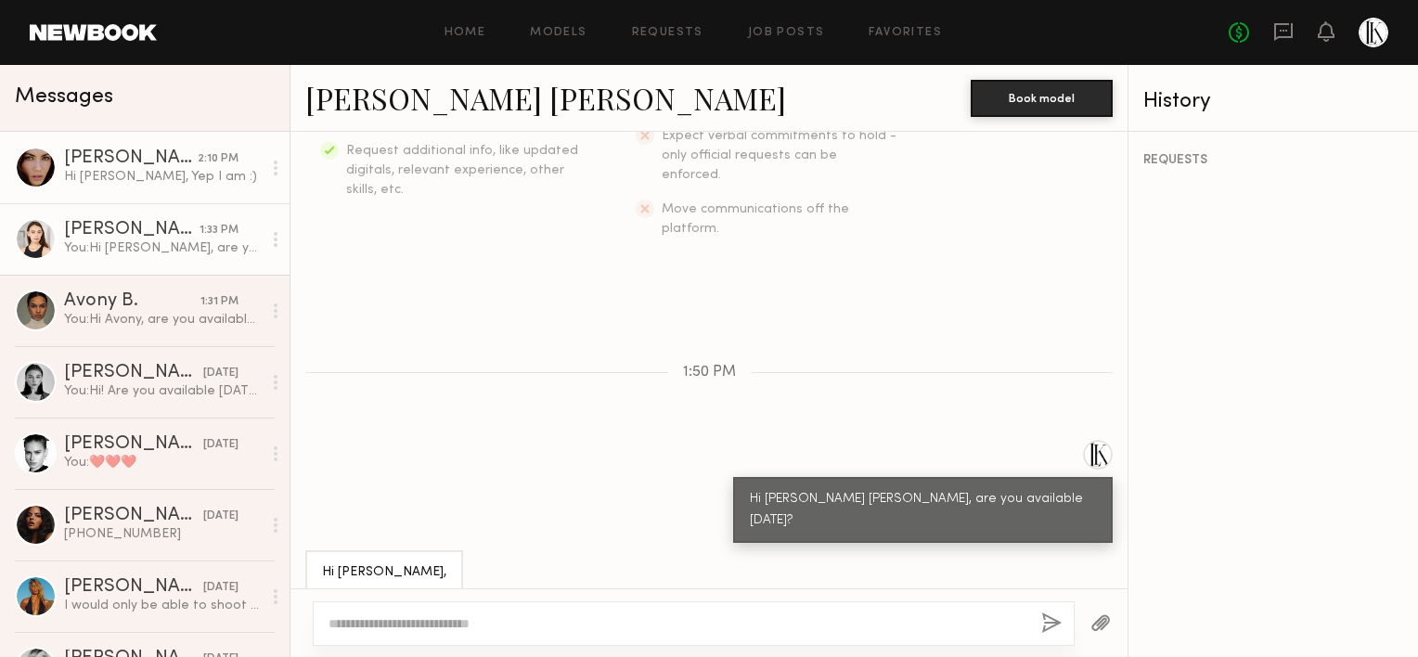
click at [119, 262] on link "[PERSON_NAME] 1:33 PM You: Hi [PERSON_NAME], are you available [DATE]? call tim…" at bounding box center [144, 238] width 289 height 71
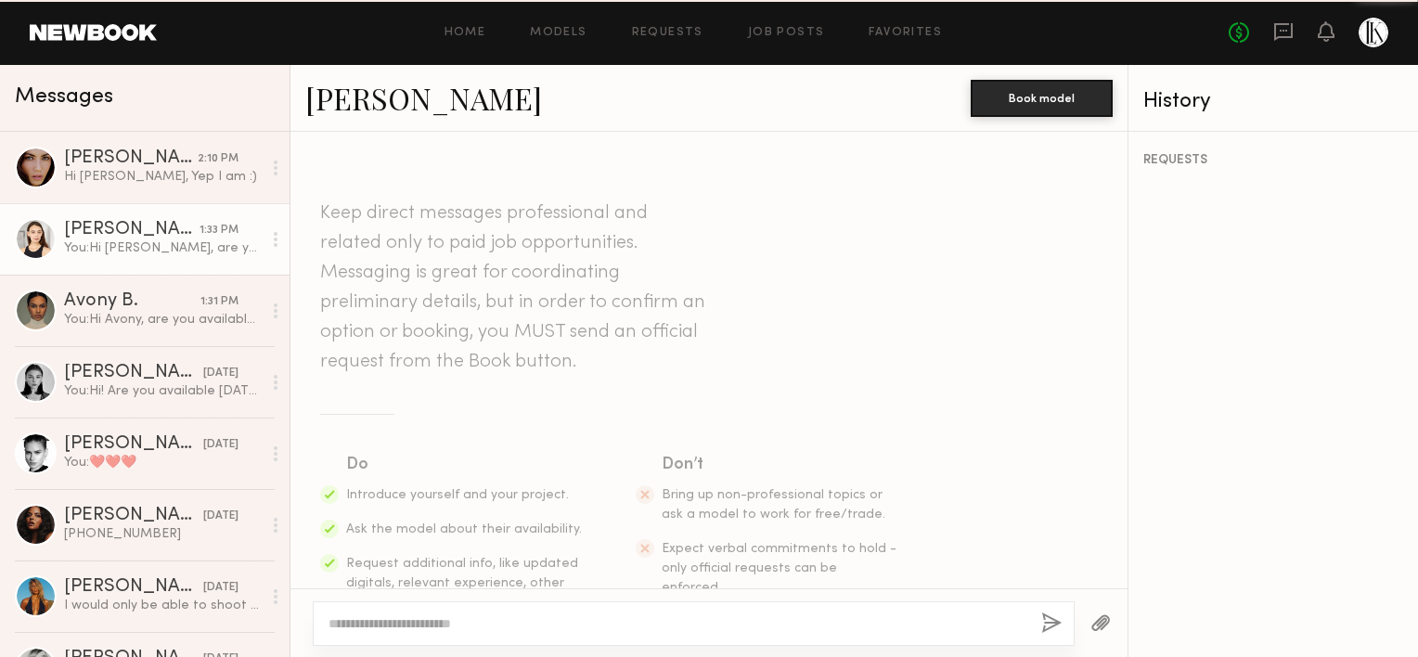
scroll to position [456, 0]
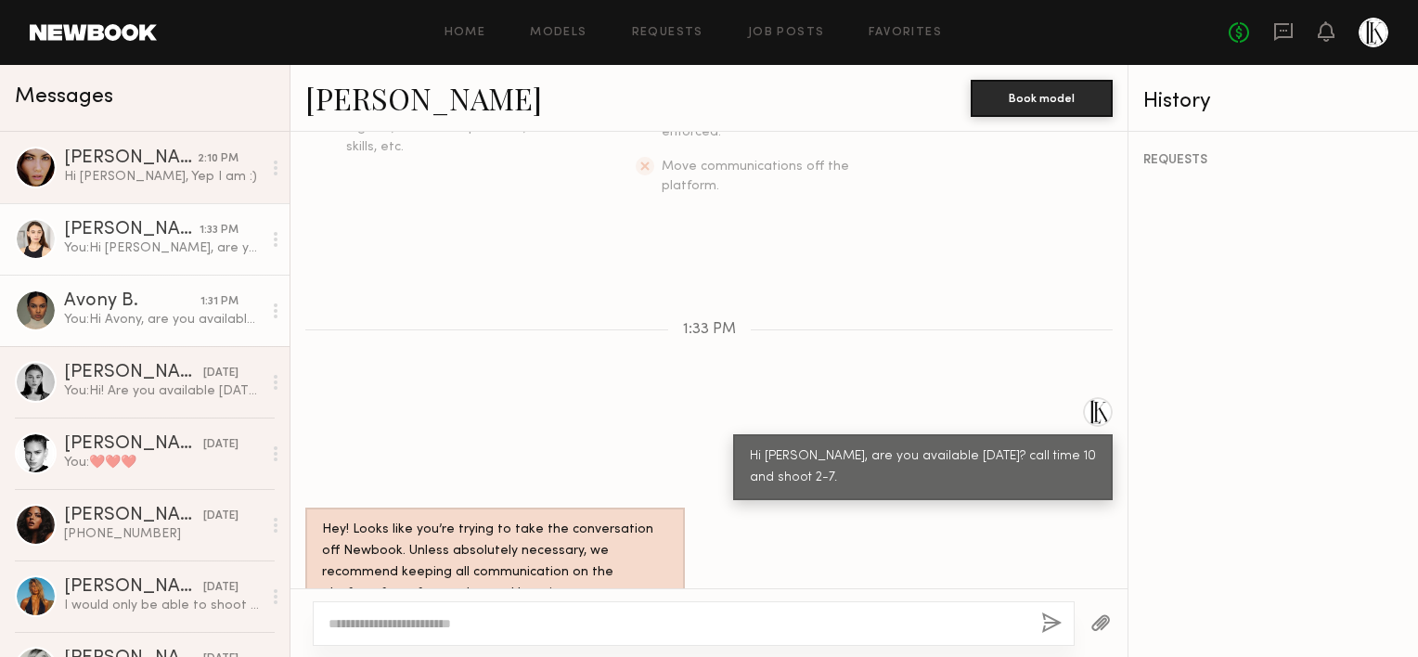
click at [115, 315] on div "You: Hi [PERSON_NAME], are you available for [DATE]. Call time would be 10 for …" at bounding box center [163, 320] width 198 height 18
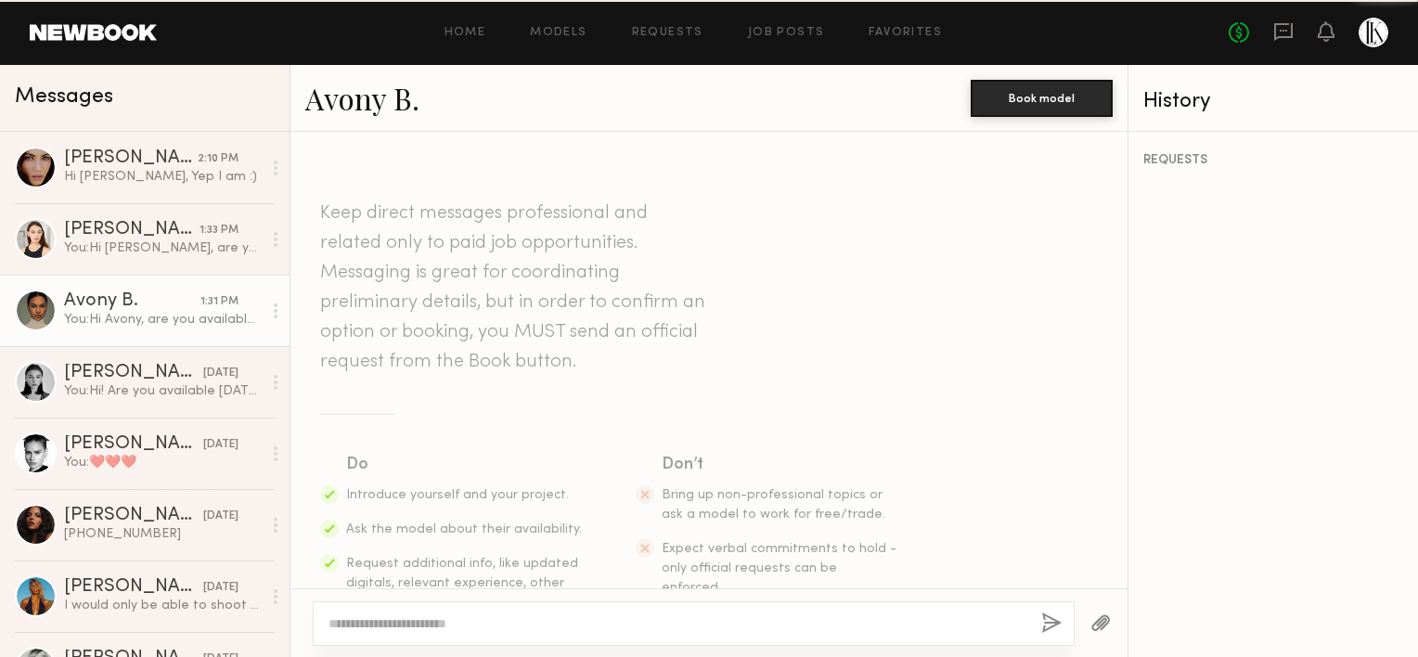
scroll to position [456, 0]
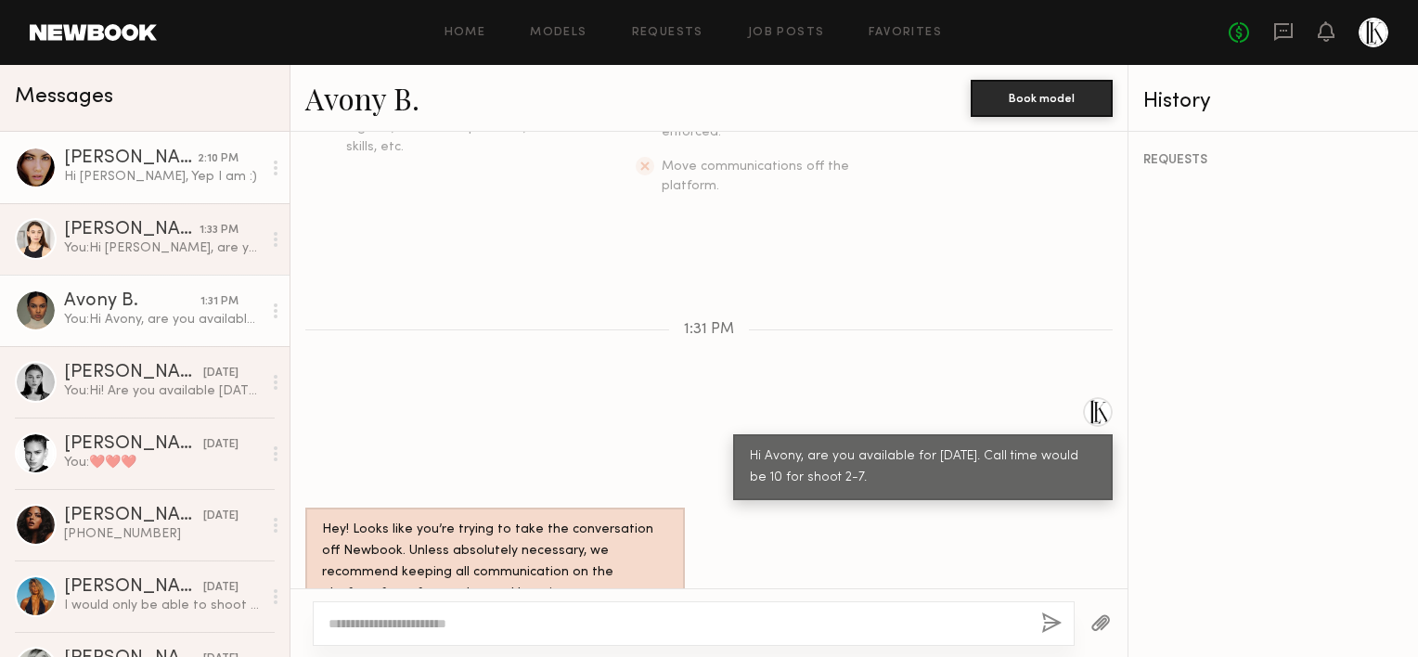
click at [131, 171] on div "Hi [PERSON_NAME], Yep I am :)" at bounding box center [163, 177] width 198 height 18
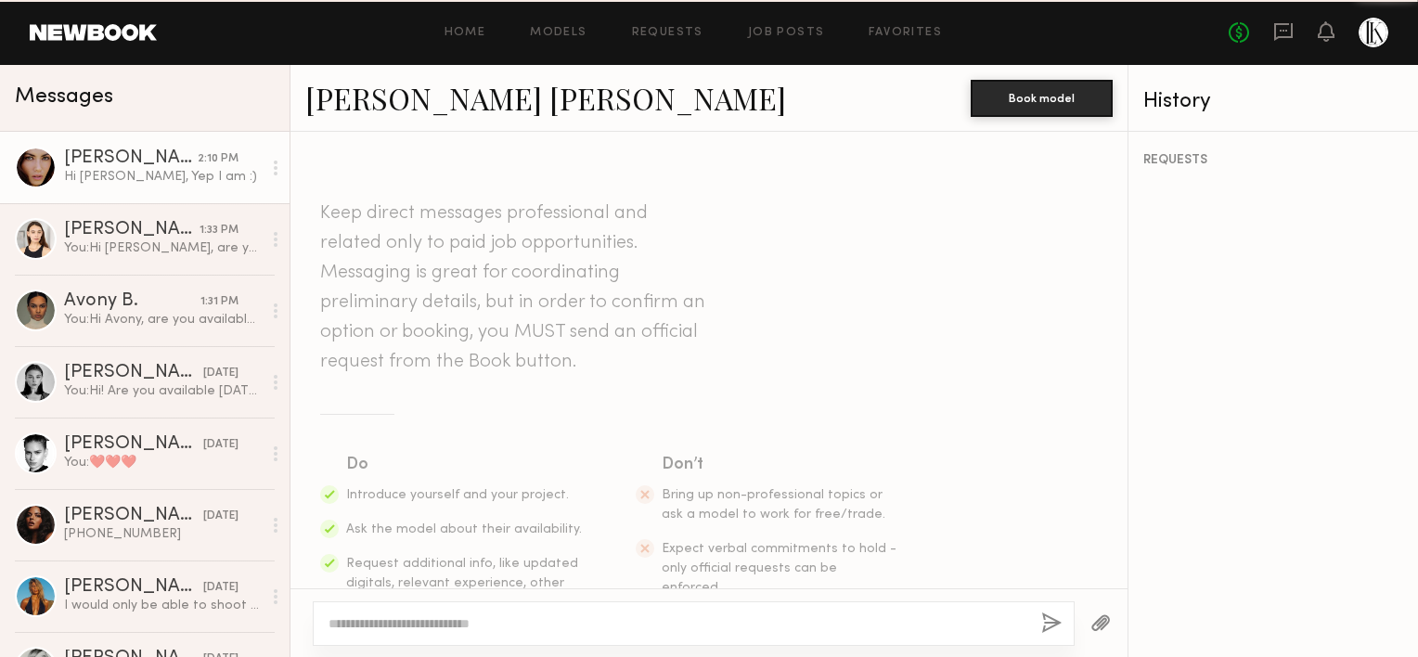
scroll to position [413, 0]
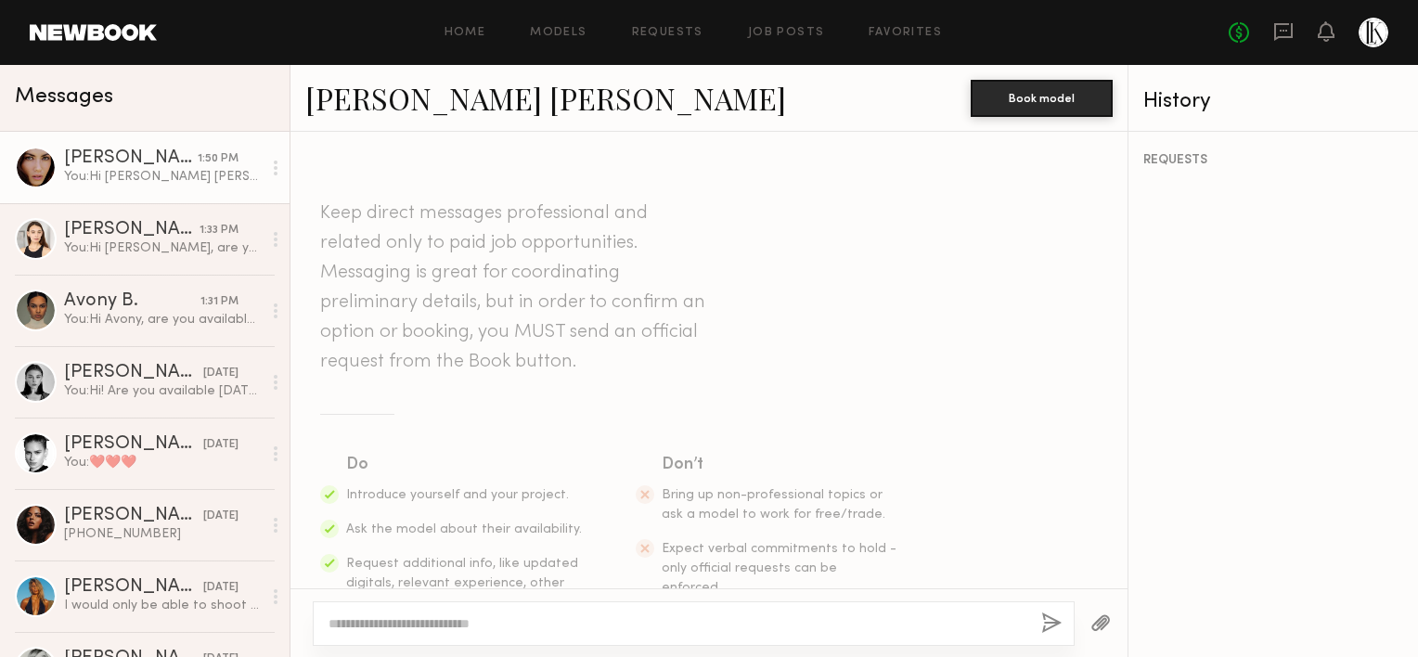
scroll to position [335, 0]
